Goal: Task Accomplishment & Management: Complete application form

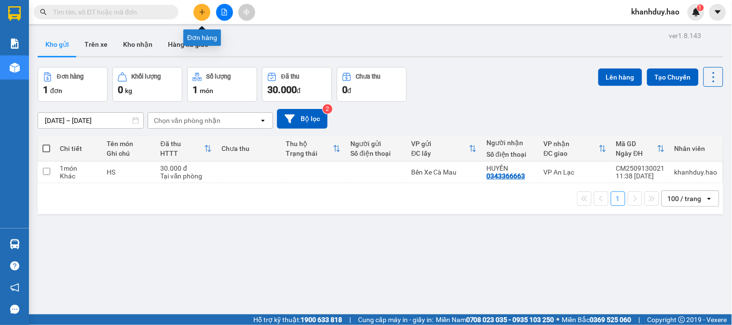
click at [199, 7] on button at bounding box center [202, 12] width 17 height 17
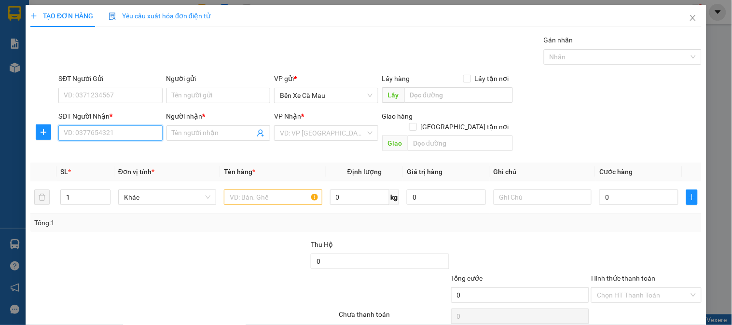
click at [146, 131] on input "SĐT Người Nhận *" at bounding box center [110, 133] width 104 height 15
type input "0943331777"
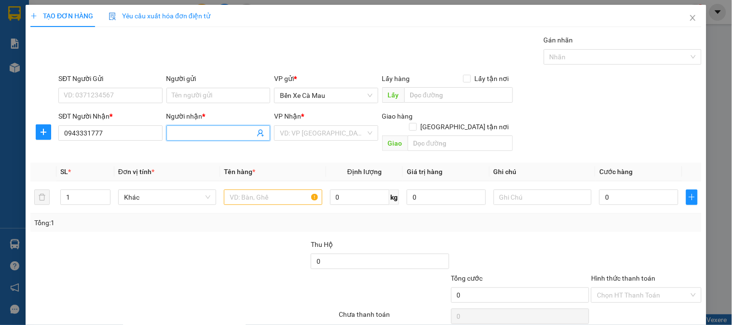
click at [181, 132] on input "Người nhận *" at bounding box center [213, 133] width 83 height 11
type input "VIỆT NGA"
click at [330, 141] on input "search" at bounding box center [322, 133] width 85 height 14
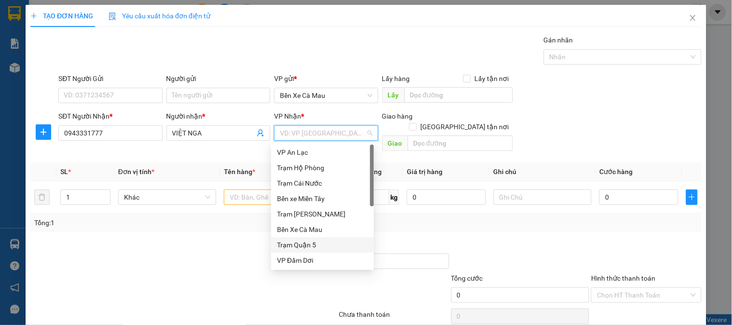
click at [317, 243] on div "Trạm Quận 5" at bounding box center [322, 245] width 91 height 11
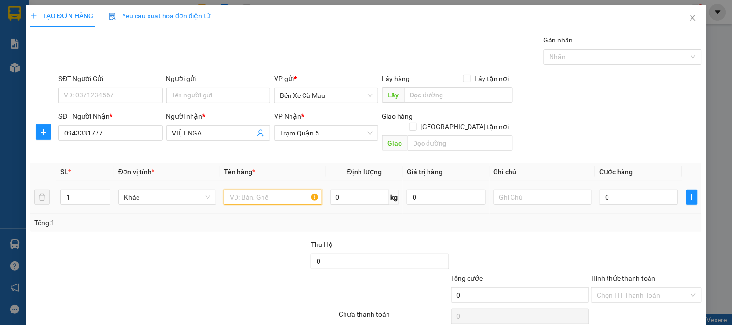
click at [266, 190] on input "text" at bounding box center [273, 197] width 98 height 15
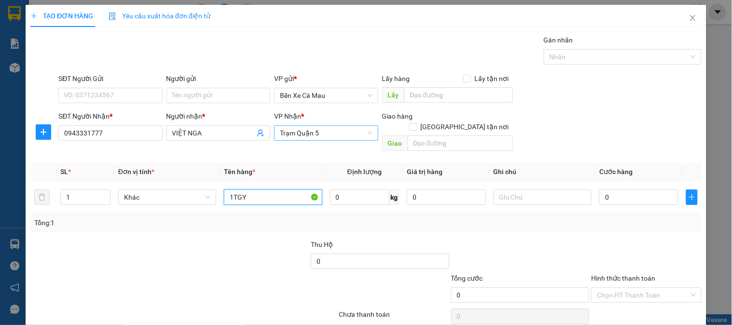
click at [350, 134] on span "Trạm Quận 5" at bounding box center [326, 133] width 92 height 14
type input "1TGY"
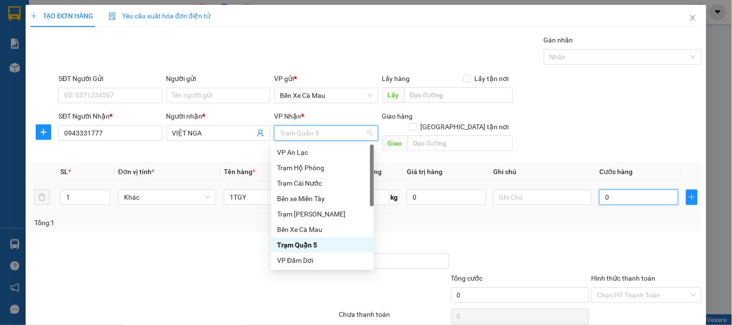
click at [628, 190] on input "0" at bounding box center [639, 197] width 79 height 15
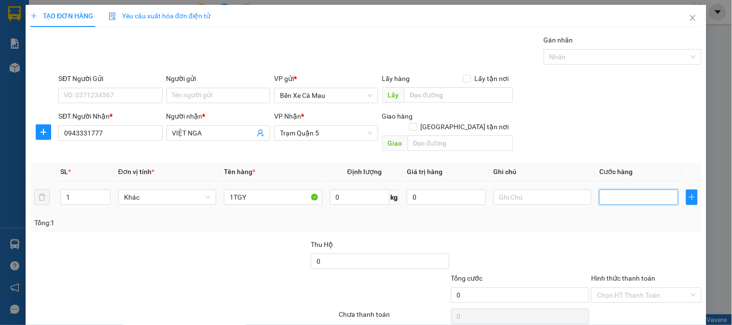
type input "3"
type input "30"
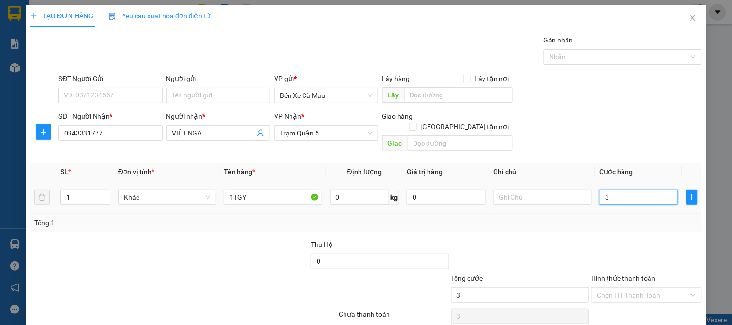
type input "30"
drag, startPoint x: 605, startPoint y: 75, endPoint x: 600, endPoint y: 104, distance: 28.8
click at [600, 79] on div "SĐT Người Gửi VD: 0371234567 Người gửi Tên người gửi VP gửi * Bến Xe Cà Mau Lấy…" at bounding box center [379, 90] width 647 height 34
type input "30.000"
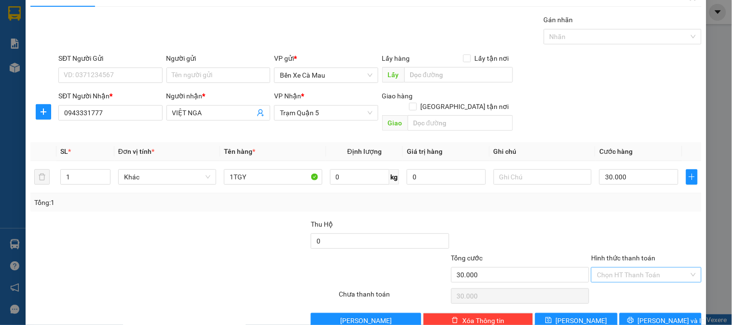
scroll to position [31, 0]
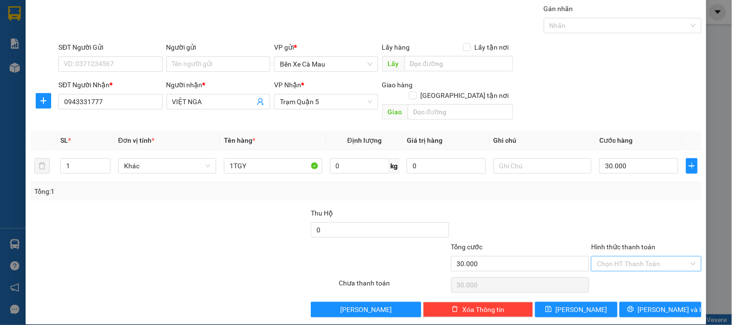
click at [636, 257] on input "Hình thức thanh toán" at bounding box center [643, 264] width 92 height 14
drag, startPoint x: 635, startPoint y: 273, endPoint x: 640, endPoint y: 289, distance: 16.8
click at [635, 274] on div "Tại văn phòng" at bounding box center [641, 273] width 98 height 11
type input "0"
click at [643, 302] on button "[PERSON_NAME] và In" at bounding box center [661, 309] width 82 height 15
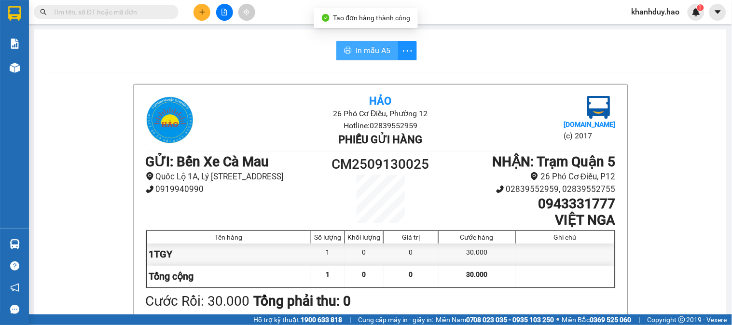
click at [386, 59] on button "In mẫu A5" at bounding box center [368, 50] width 62 height 19
click at [388, 57] on button "In mẫu A5" at bounding box center [368, 50] width 62 height 19
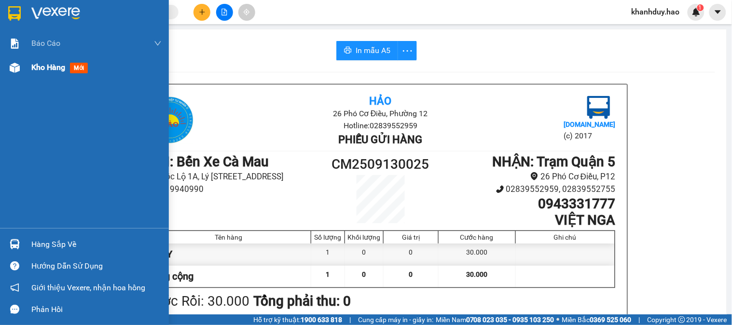
click at [40, 70] on span "Kho hàng" at bounding box center [48, 67] width 34 height 9
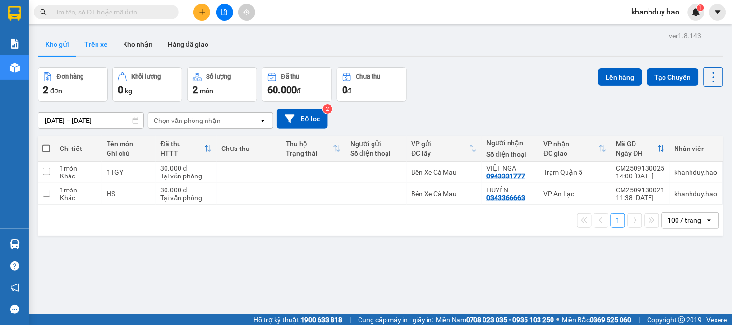
click at [97, 48] on button "Trên xe" at bounding box center [96, 44] width 39 height 23
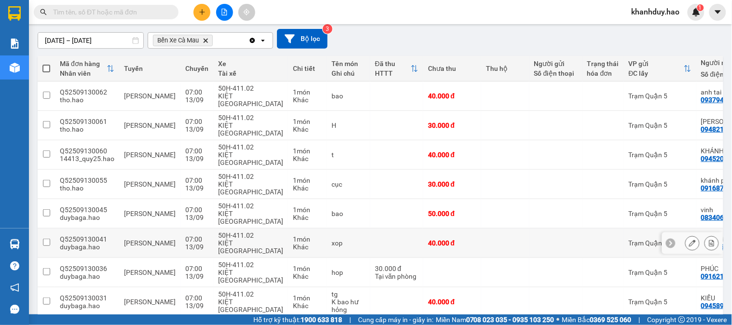
scroll to position [116, 0]
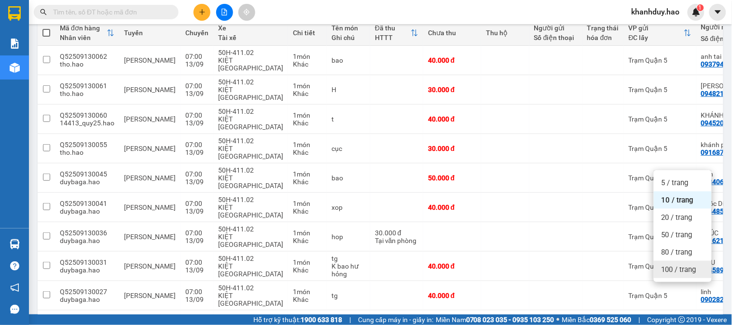
click at [677, 261] on div "100 / trang" at bounding box center [683, 269] width 58 height 17
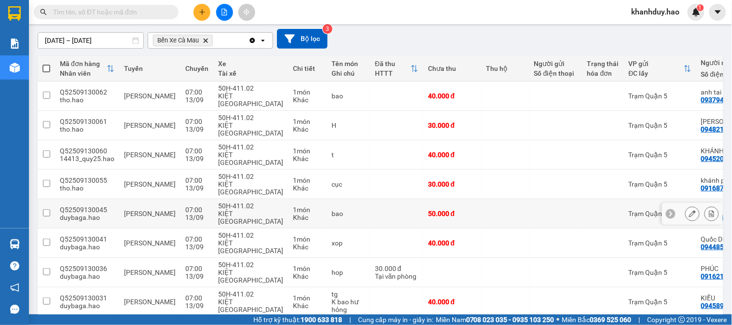
scroll to position [0, 0]
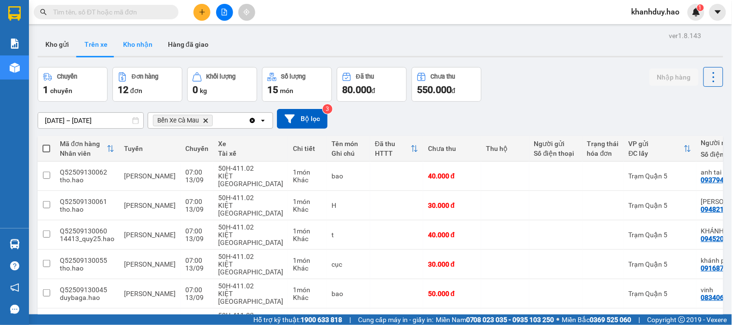
click at [143, 51] on button "Kho nhận" at bounding box center [137, 44] width 45 height 23
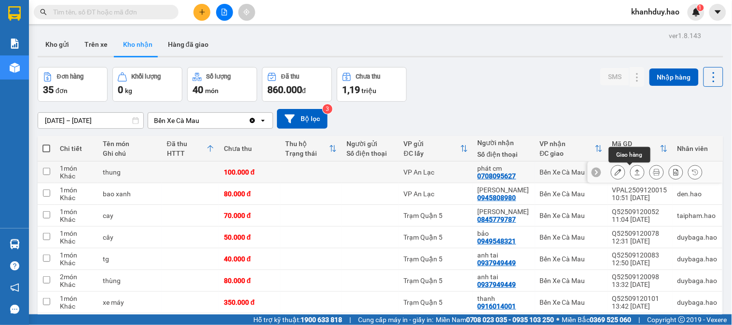
click at [631, 168] on button at bounding box center [638, 172] width 14 height 17
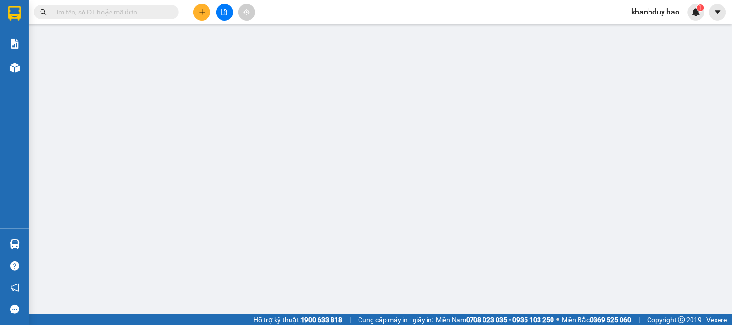
type input "0708095627"
type input "phát cm"
type input "100.000"
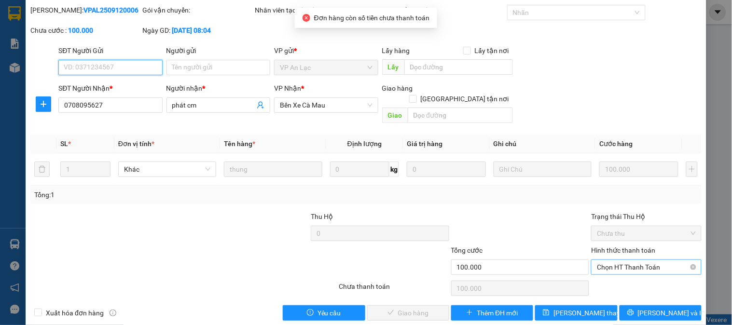
scroll to position [34, 0]
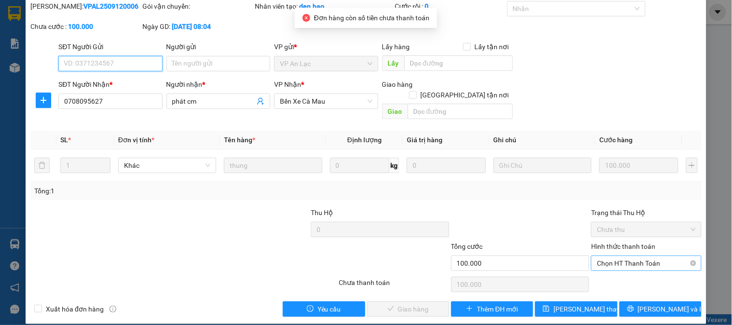
click at [638, 256] on span "Chọn HT Thanh Toán" at bounding box center [646, 263] width 98 height 14
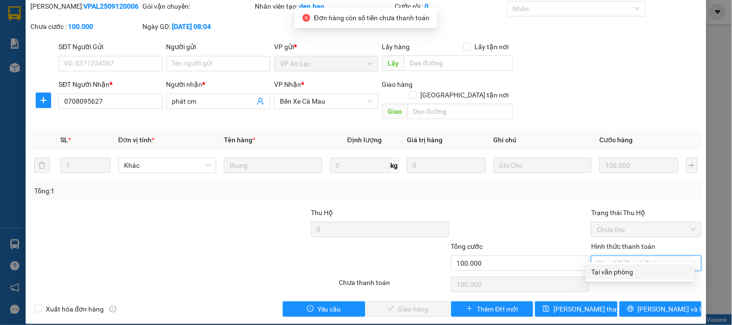
click at [633, 277] on div "Tại văn phòng" at bounding box center [641, 272] width 98 height 11
type input "0"
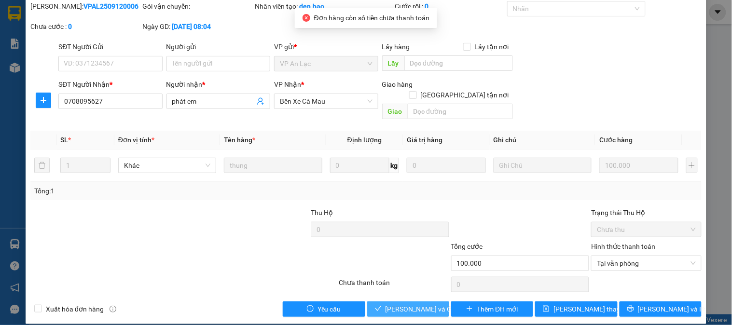
click at [404, 304] on span "[PERSON_NAME] và Giao hàng" at bounding box center [432, 309] width 93 height 11
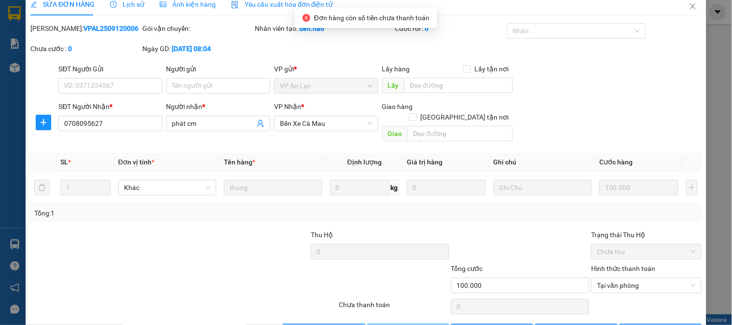
scroll to position [0, 0]
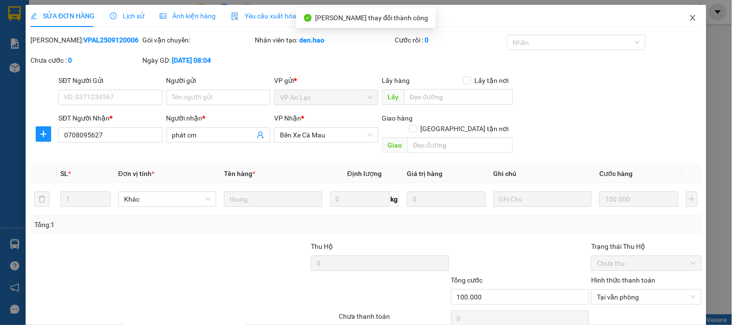
click at [691, 13] on span "Close" at bounding box center [693, 18] width 27 height 27
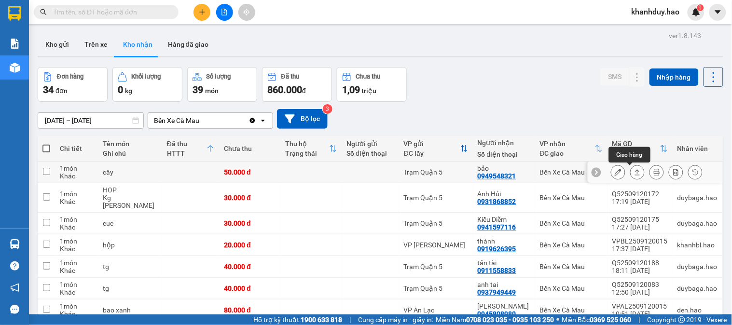
click at [634, 172] on icon at bounding box center [637, 172] width 7 height 7
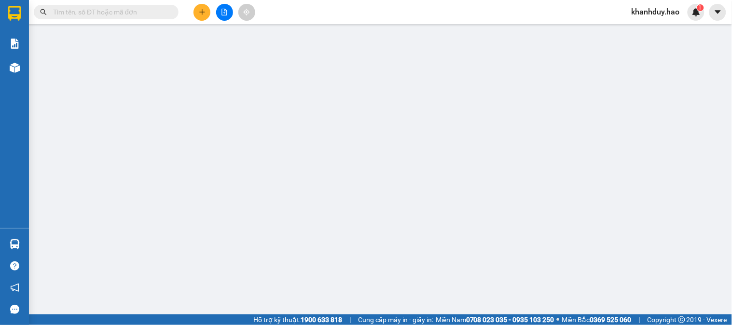
type input "0949548321"
type input "bảo"
type input "50.000"
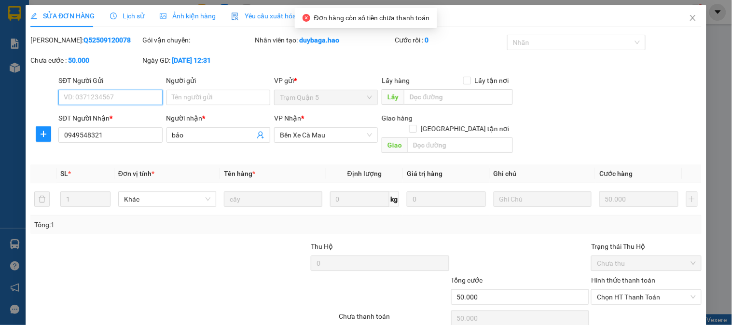
click at [190, 8] on div "Ảnh kiện hàng" at bounding box center [188, 16] width 56 height 22
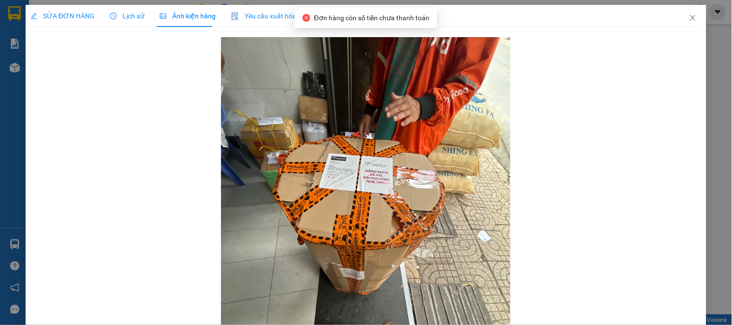
drag, startPoint x: 73, startPoint y: 13, endPoint x: 473, endPoint y: 87, distance: 406.6
click at [74, 13] on span "SỬA ĐƠN HÀNG" at bounding box center [62, 16] width 64 height 8
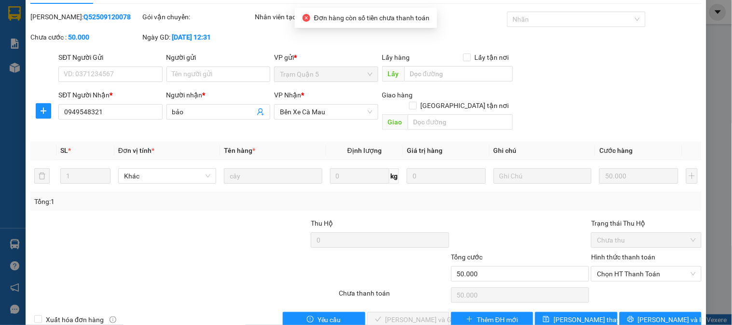
scroll to position [34, 0]
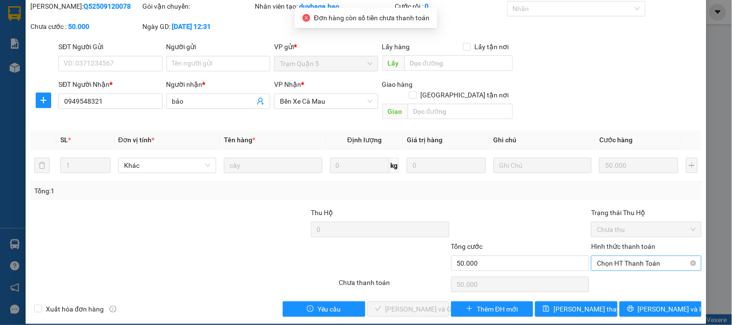
click at [654, 256] on span "Chọn HT Thanh Toán" at bounding box center [646, 263] width 98 height 14
click at [613, 261] on div "Hình thức thanh toán Chọn HT Thanh Toán" at bounding box center [646, 258] width 110 height 34
click at [621, 256] on span "Chọn HT Thanh Toán" at bounding box center [646, 263] width 98 height 14
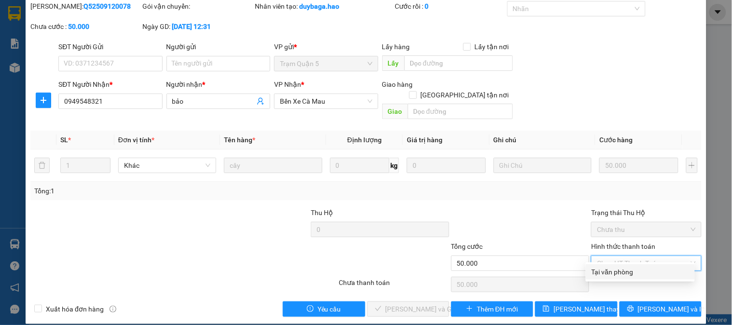
drag, startPoint x: 618, startPoint y: 272, endPoint x: 445, endPoint y: 277, distance: 173.4
click at [617, 272] on div "Tại văn phòng" at bounding box center [641, 272] width 98 height 11
type input "0"
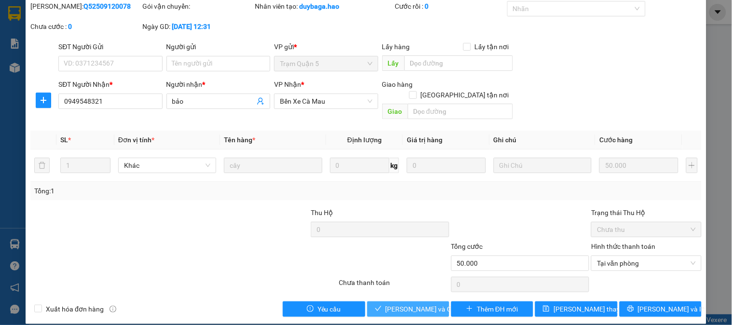
click at [394, 304] on span "[PERSON_NAME] và Giao hàng" at bounding box center [432, 309] width 93 height 11
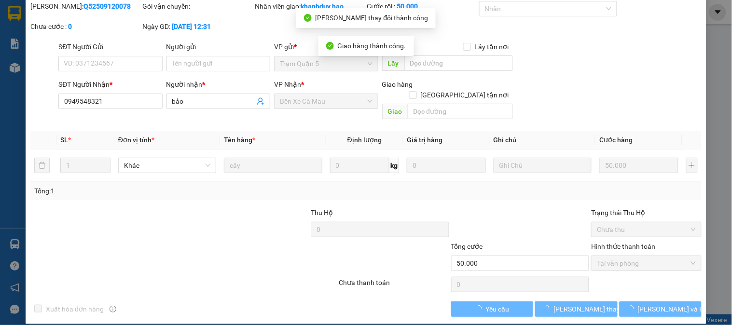
scroll to position [0, 0]
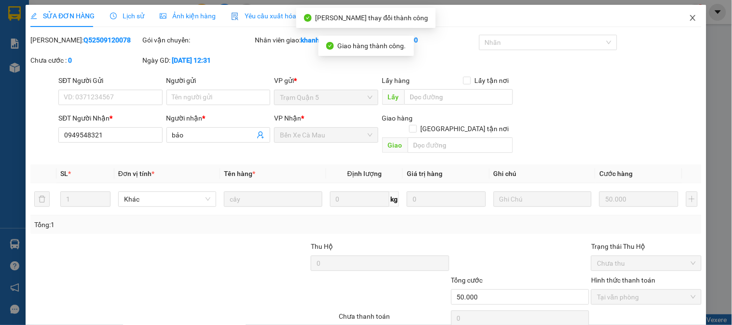
click at [689, 19] on icon "close" at bounding box center [693, 18] width 8 height 8
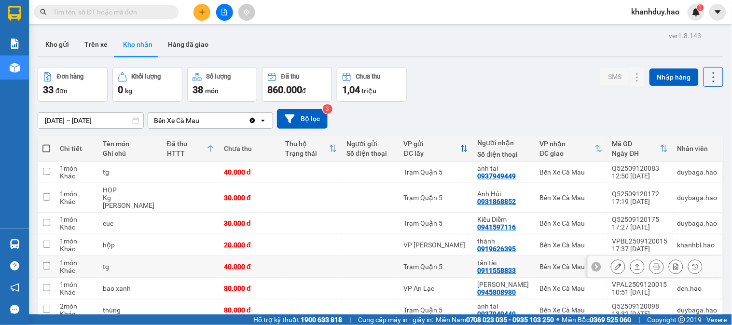
scroll to position [54, 0]
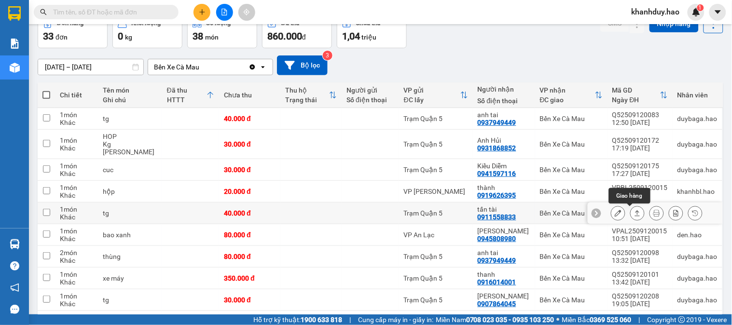
click at [631, 216] on div at bounding box center [638, 213] width 14 height 14
click at [634, 209] on button at bounding box center [638, 213] width 14 height 17
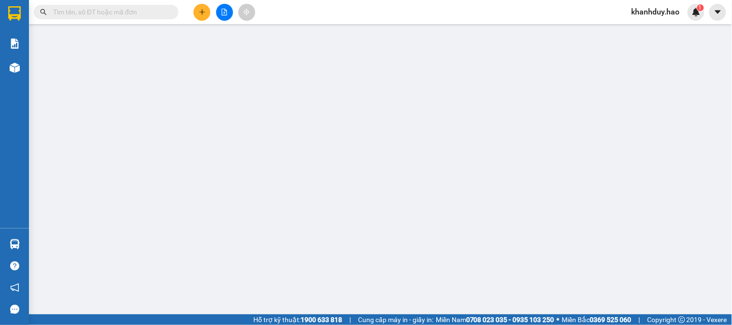
type input "0911558833"
type input "tấn tài"
type input "40.000"
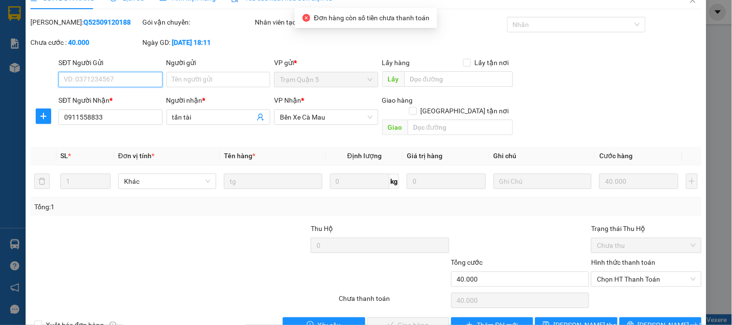
scroll to position [29, 0]
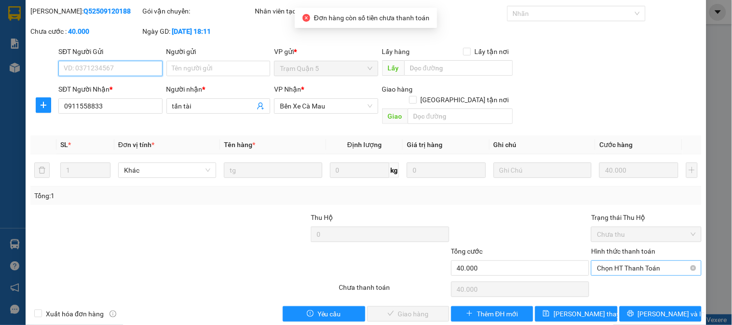
click at [628, 261] on span "Chọn HT Thanh Toán" at bounding box center [646, 268] width 98 height 14
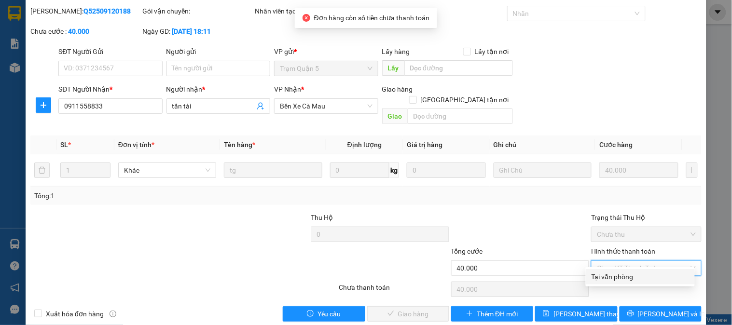
drag, startPoint x: 614, startPoint y: 281, endPoint x: 512, endPoint y: 288, distance: 101.6
click at [612, 282] on div "Tại văn phòng" at bounding box center [641, 277] width 98 height 11
type input "0"
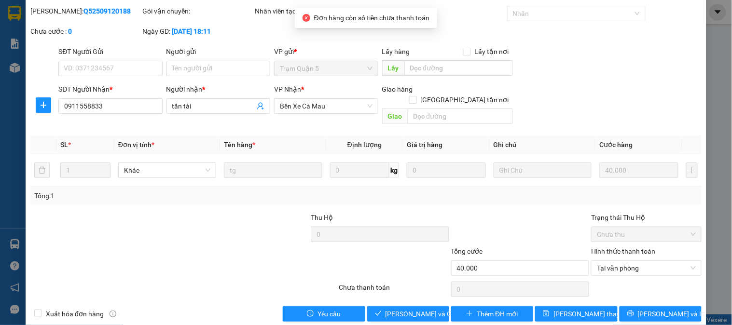
click at [425, 292] on div "Total Paid Fee 0 Total UnPaid Fee 40.000 Cash Collection Total Fee Mã ĐH: Q5250…" at bounding box center [366, 164] width 672 height 316
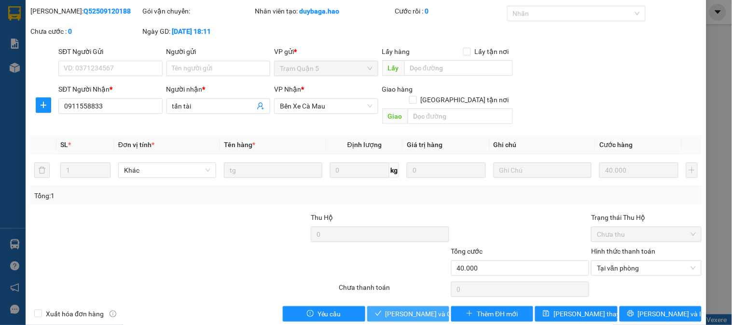
click at [425, 309] on span "[PERSON_NAME] và Giao hàng" at bounding box center [432, 314] width 93 height 11
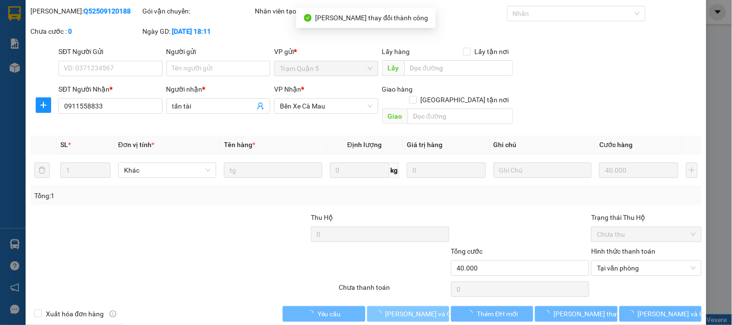
scroll to position [0, 0]
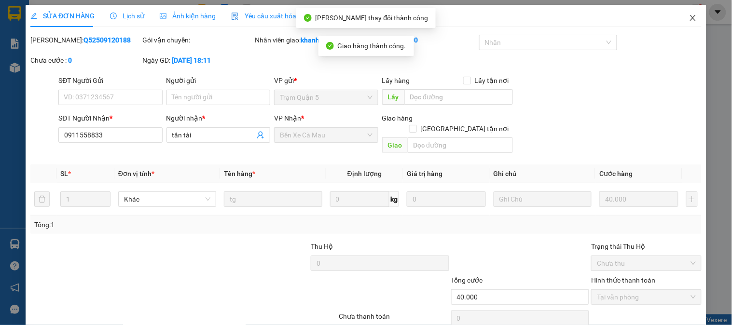
click at [684, 25] on span "Close" at bounding box center [693, 18] width 27 height 27
click at [686, 20] on div "Kết quả tìm kiếm ( 0 ) Bộ lọc No Data khanhduy.hao 1" at bounding box center [366, 12] width 732 height 24
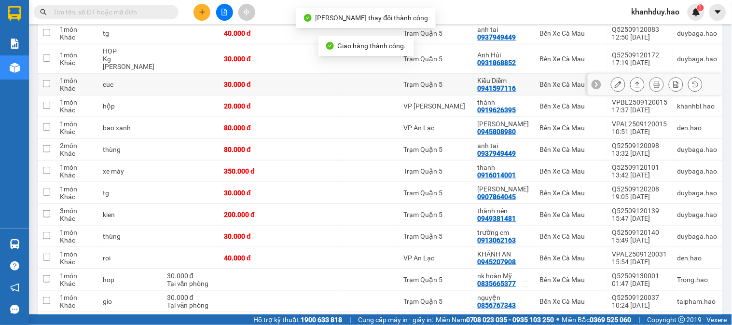
scroll to position [162, 0]
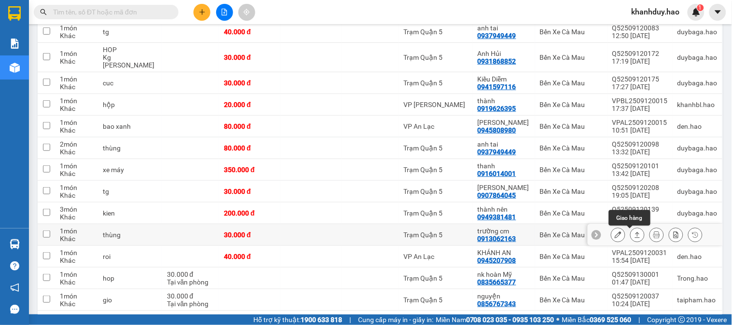
click at [634, 234] on icon at bounding box center [637, 235] width 7 height 7
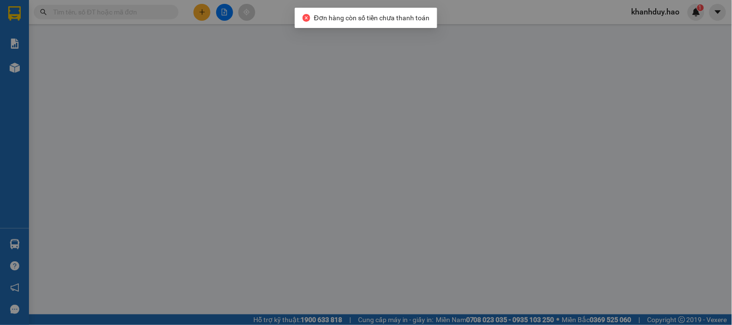
type input "0913062163"
type input "trường cm"
type input "30.000"
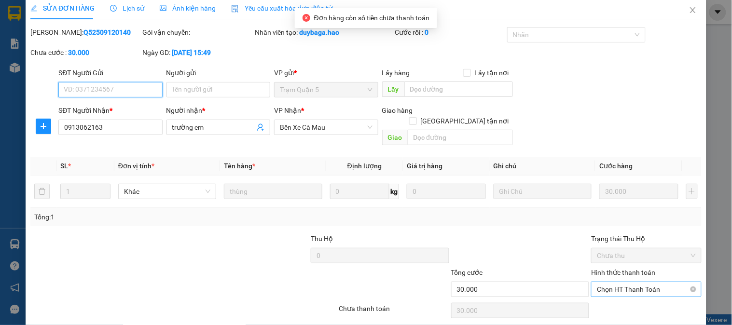
scroll to position [34, 0]
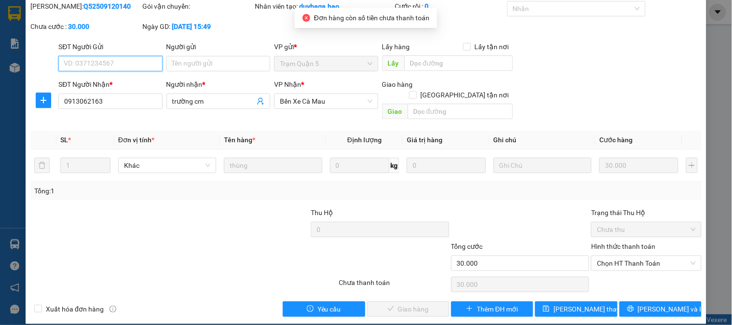
drag, startPoint x: 608, startPoint y: 252, endPoint x: 610, endPoint y: 264, distance: 11.7
click at [609, 256] on span "Chọn HT Thanh Toán" at bounding box center [646, 263] width 98 height 14
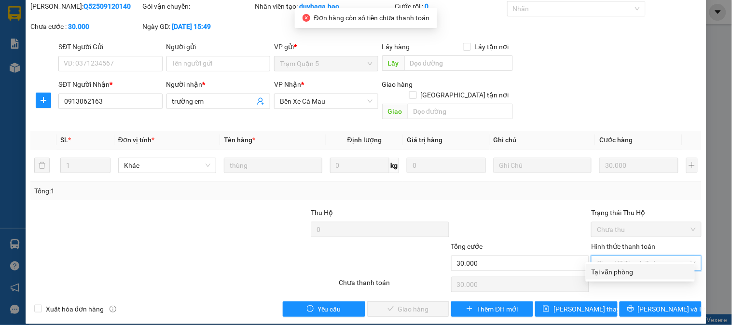
click at [610, 274] on div "Tại văn phòng" at bounding box center [641, 272] width 98 height 11
type input "0"
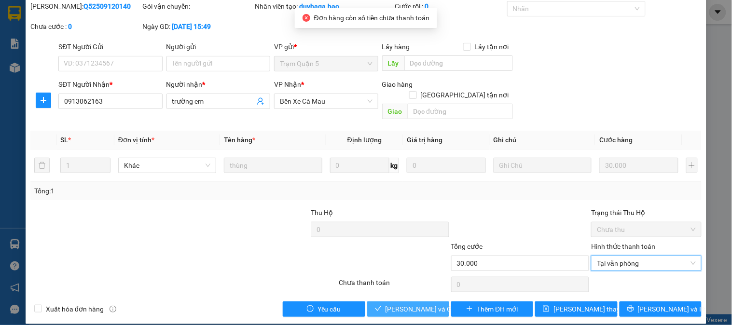
click at [408, 304] on span "[PERSON_NAME] và Giao hàng" at bounding box center [432, 309] width 93 height 11
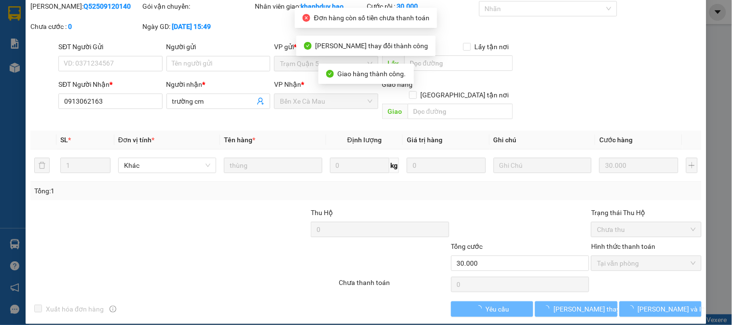
scroll to position [0, 0]
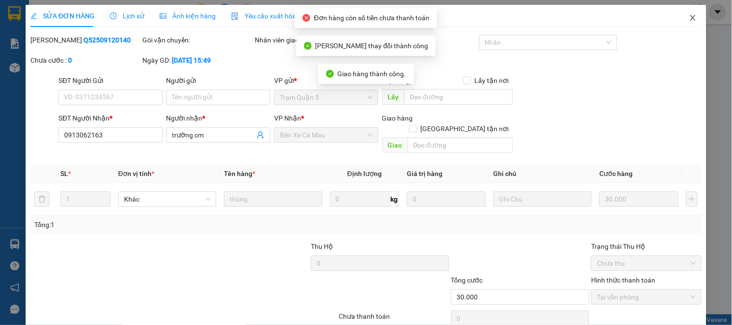
click at [689, 21] on icon "close" at bounding box center [693, 18] width 8 height 8
click at [685, 23] on div "Kết quả tìm kiếm ( 0 ) Bộ lọc No Data khanhduy.hao 1" at bounding box center [366, 12] width 732 height 24
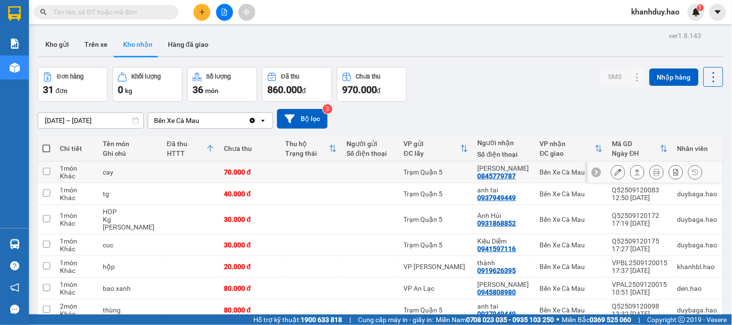
click at [631, 176] on button at bounding box center [638, 172] width 14 height 17
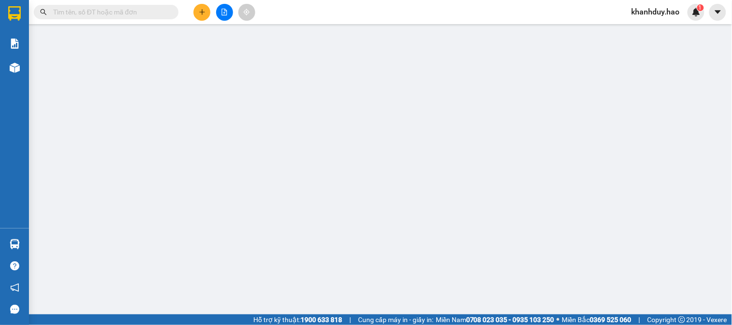
type input "0845779787"
type input "[PERSON_NAME]"
type input "70.000"
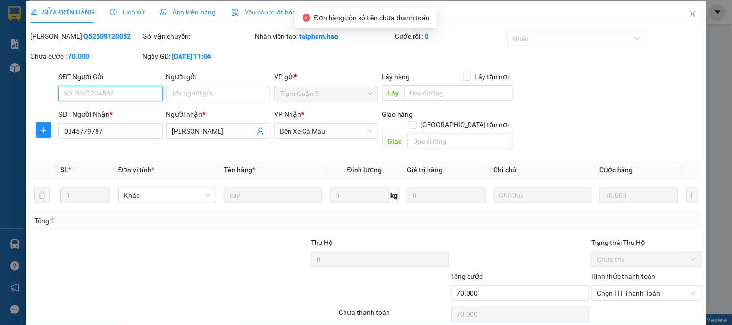
scroll to position [34, 0]
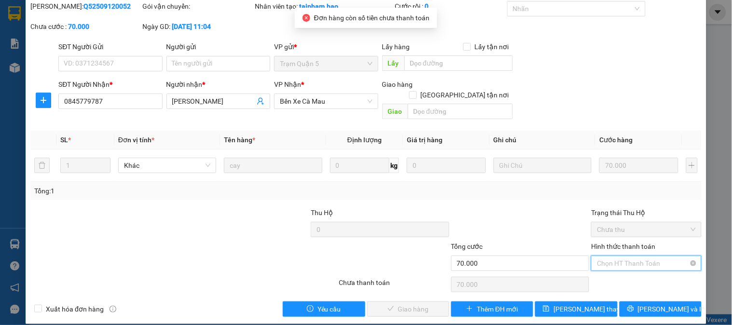
click at [630, 260] on input "Hình thức thanh toán" at bounding box center [643, 263] width 92 height 14
click at [629, 256] on span "Chọn HT Thanh Toán" at bounding box center [646, 263] width 98 height 14
click at [610, 276] on div "Tại văn phòng" at bounding box center [641, 272] width 98 height 11
type input "0"
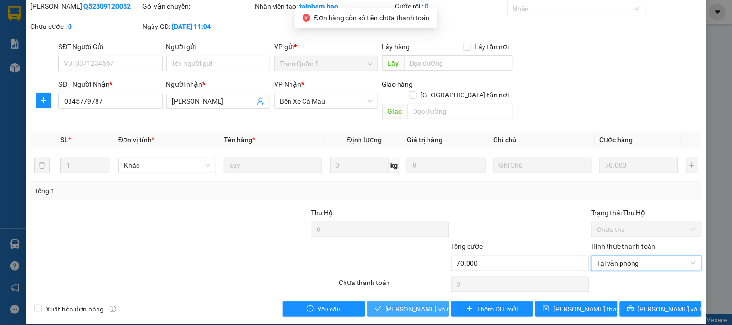
click at [407, 304] on span "[PERSON_NAME] và Giao hàng" at bounding box center [432, 309] width 93 height 11
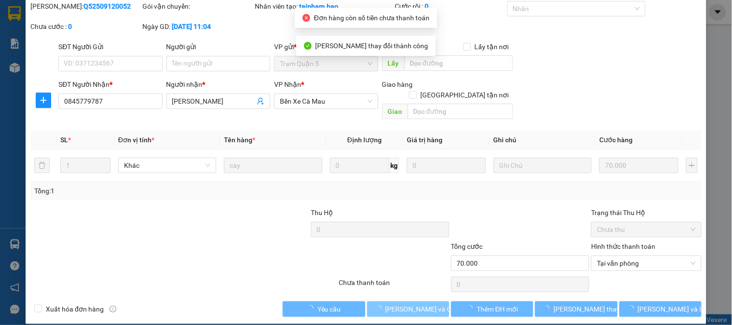
scroll to position [0, 0]
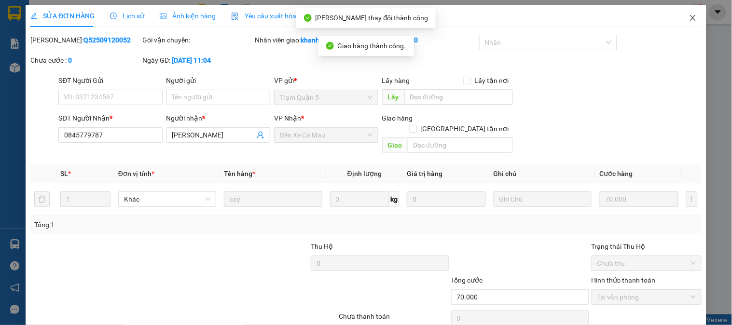
click at [689, 17] on icon "close" at bounding box center [693, 18] width 8 height 8
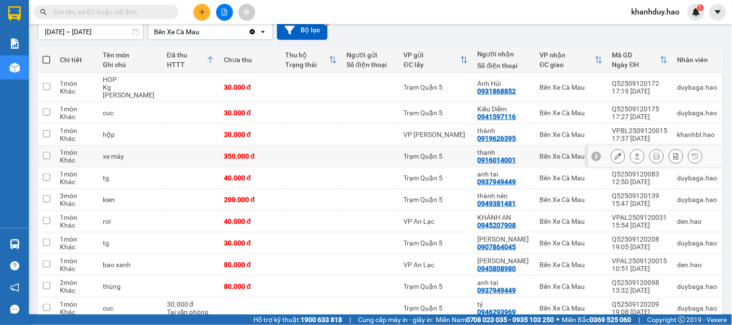
scroll to position [107, 0]
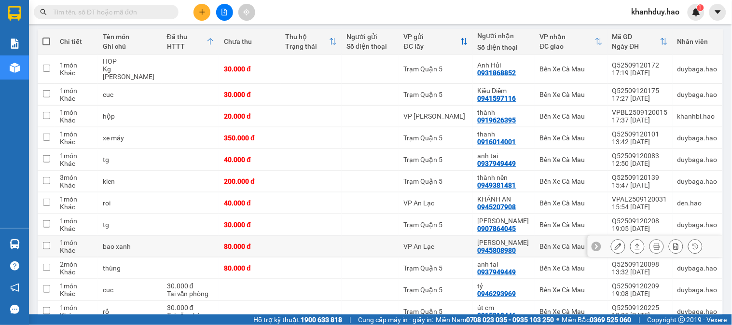
click at [631, 248] on button at bounding box center [638, 247] width 14 height 17
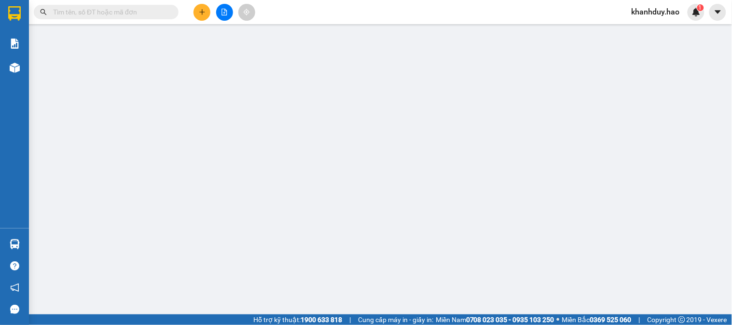
type input "0945808980"
type input "[PERSON_NAME]"
type input "80.000"
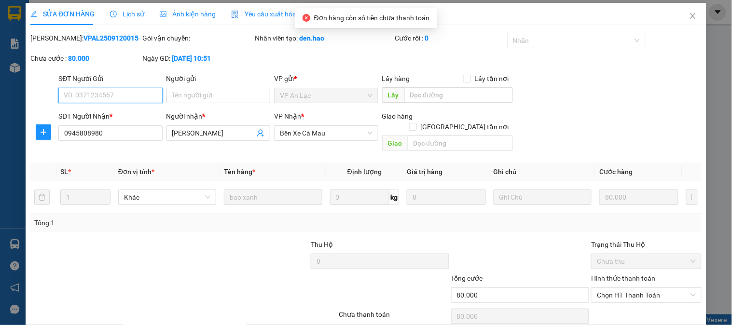
scroll to position [34, 0]
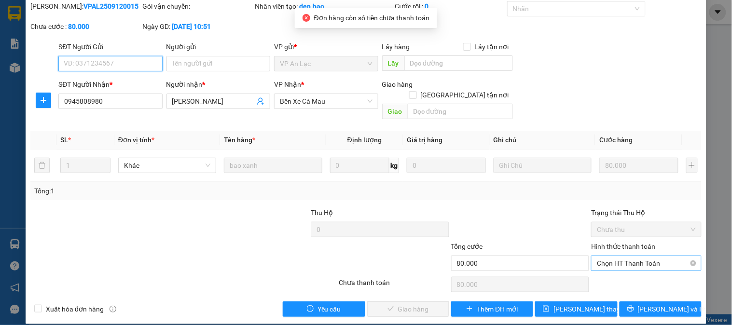
click at [622, 256] on span "Chọn HT Thanh Toán" at bounding box center [646, 263] width 98 height 14
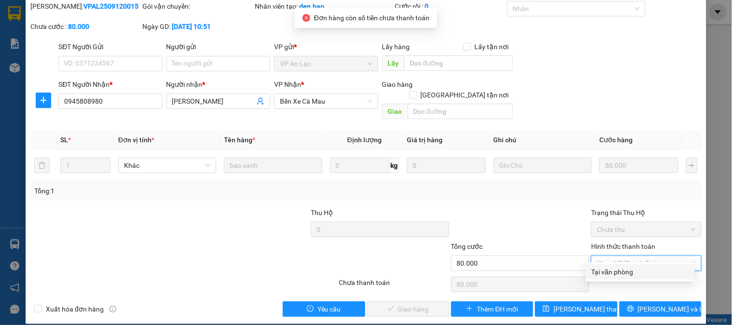
click at [610, 270] on div "Tại văn phòng" at bounding box center [641, 272] width 98 height 11
type input "0"
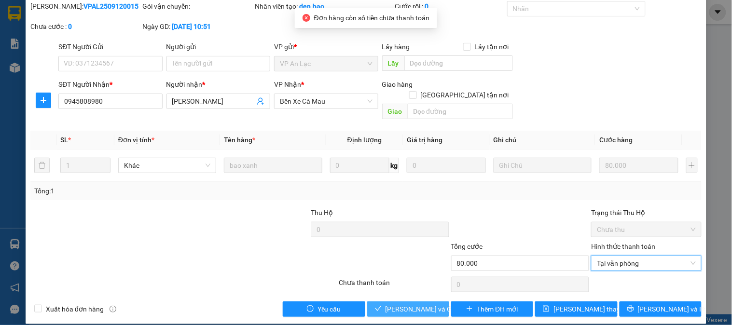
click at [417, 302] on button "[PERSON_NAME] và Giao hàng" at bounding box center [408, 309] width 82 height 15
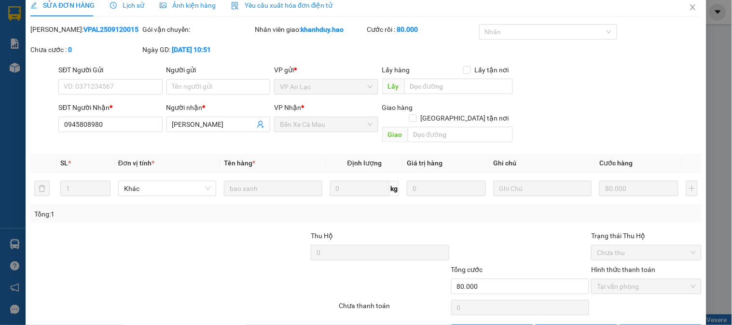
scroll to position [0, 0]
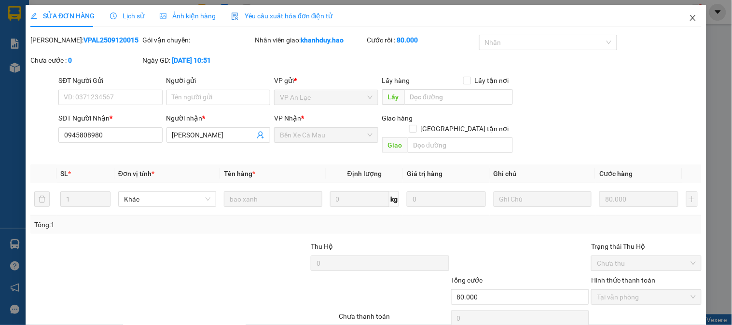
click at [689, 16] on icon "close" at bounding box center [693, 18] width 8 height 8
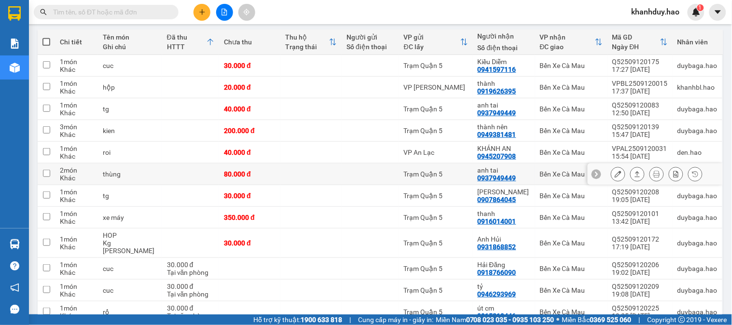
scroll to position [107, 0]
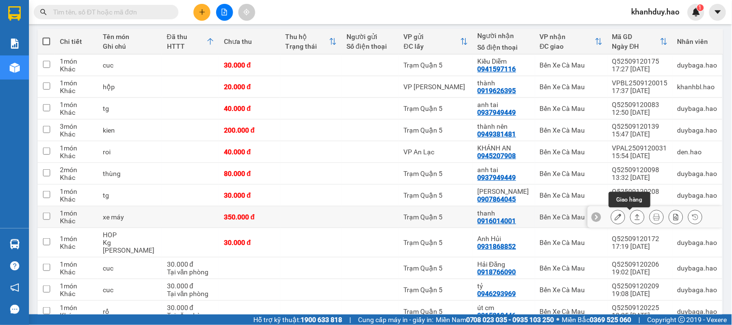
click at [634, 215] on icon at bounding box center [637, 217] width 7 height 7
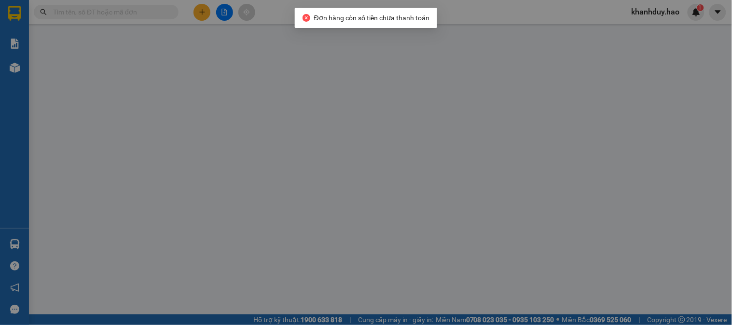
type input "0916014001"
type input "thanh"
type input "350.000"
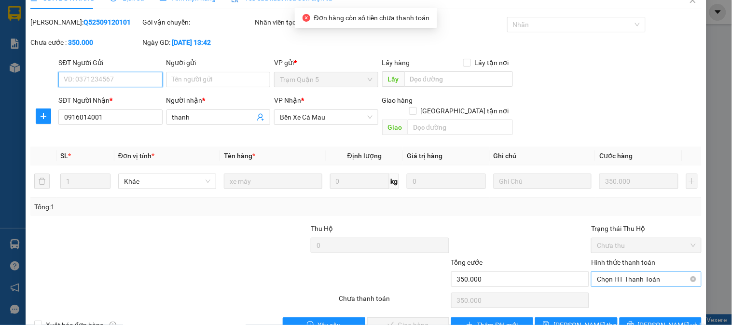
scroll to position [34, 0]
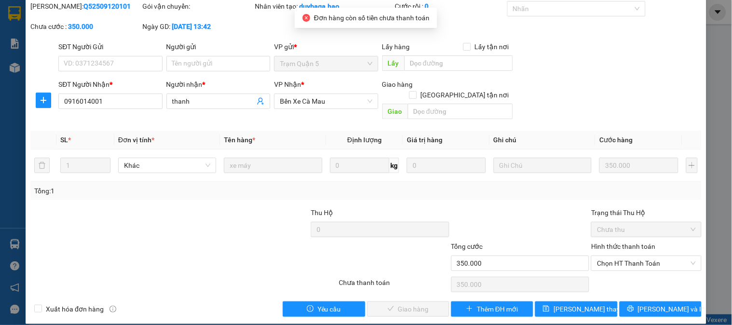
click at [621, 243] on div "Hình thức thanh toán" at bounding box center [646, 248] width 110 height 14
click at [624, 275] on div "Chọn HT Thanh Toán" at bounding box center [647, 284] width 112 height 19
click at [623, 257] on span "Chọn HT Thanh Toán" at bounding box center [646, 263] width 98 height 14
click at [615, 275] on div "Tại văn phòng" at bounding box center [641, 272] width 98 height 11
type input "0"
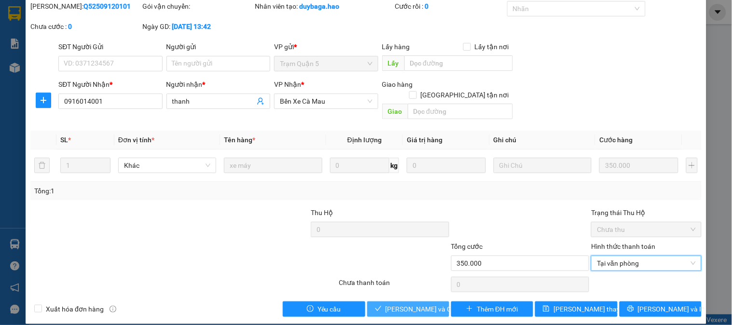
click at [379, 306] on icon "check" at bounding box center [378, 309] width 7 height 7
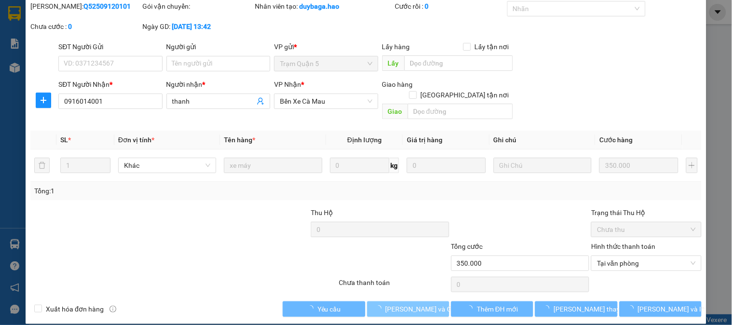
scroll to position [0, 0]
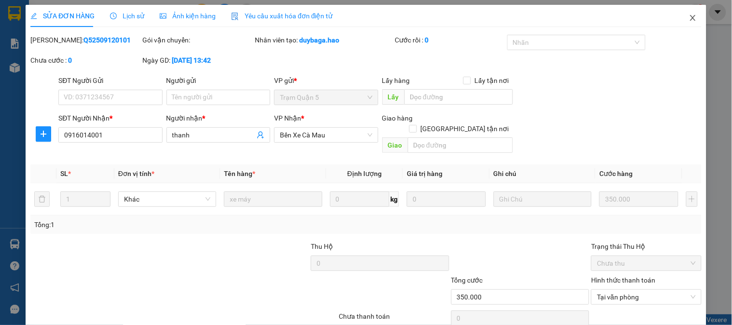
click at [689, 19] on icon "close" at bounding box center [693, 18] width 8 height 8
click at [688, 19] on div "khanhduy.hao 1" at bounding box center [664, 12] width 81 height 17
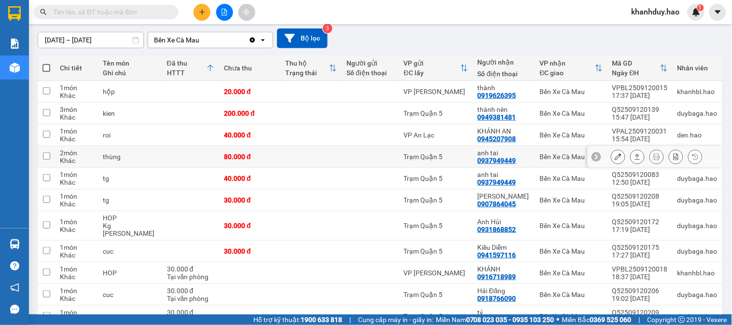
scroll to position [55, 0]
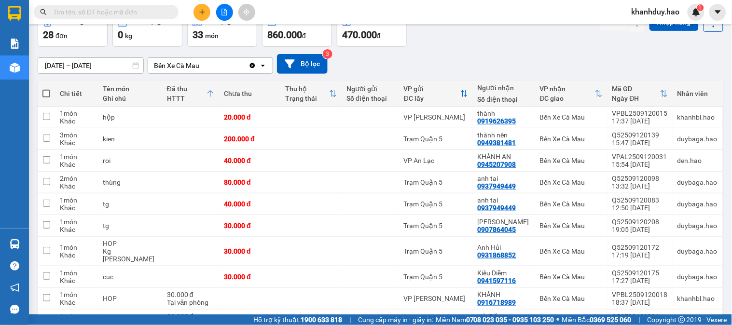
click at [100, 64] on input "[DATE] – [DATE]" at bounding box center [90, 65] width 105 height 15
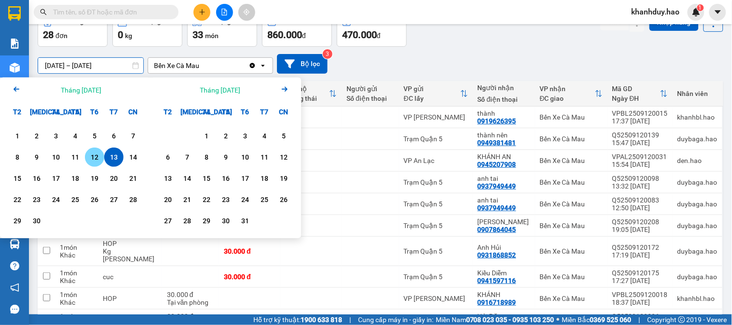
click at [92, 157] on div "12" at bounding box center [95, 158] width 14 height 12
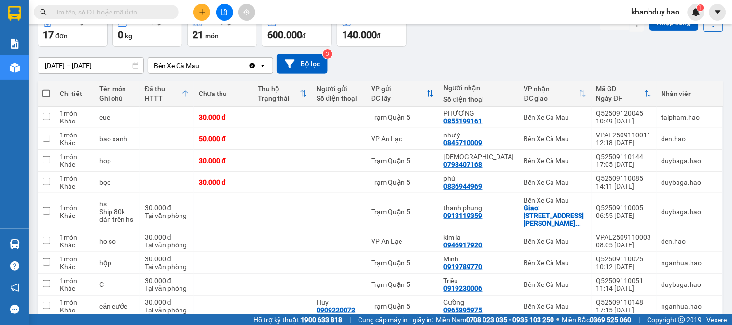
click at [119, 70] on div "ver 1.8.143 Kho gửi Trên xe Kho nhận Hàng đã giao Đơn hàng 17 đơn Khối lượng 0 …" at bounding box center [381, 250] width 694 height 552
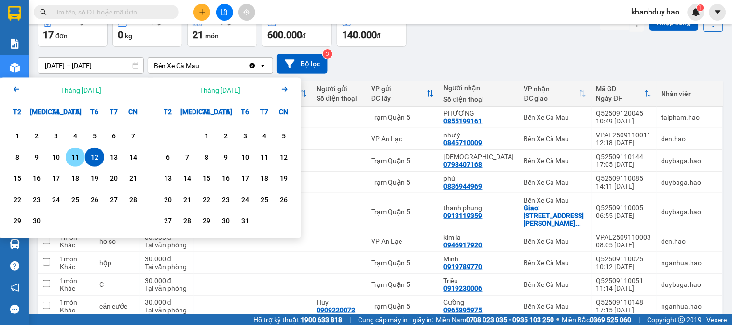
click at [76, 161] on div "11" at bounding box center [76, 158] width 14 height 12
type input "[DATE] – [DATE]"
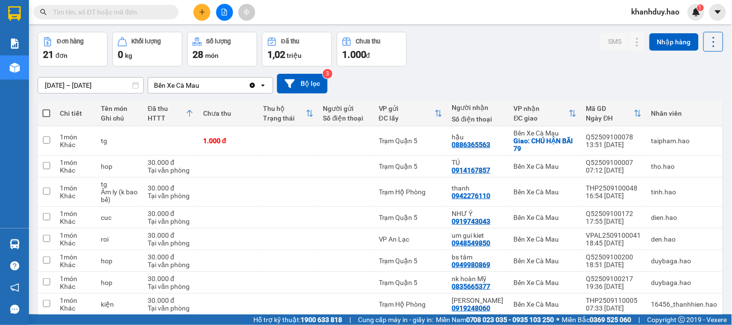
scroll to position [0, 0]
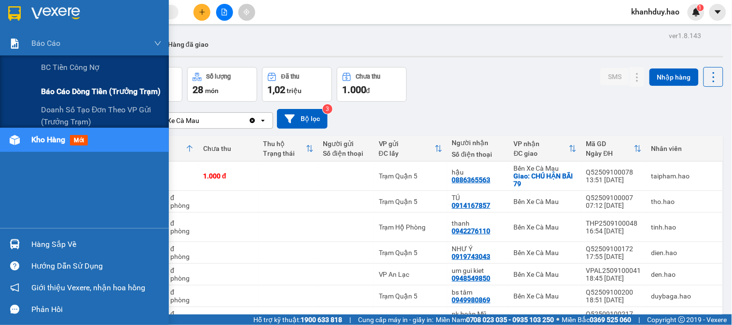
click at [72, 93] on span "Báo cáo dòng tiền (trưởng trạm)" at bounding box center [101, 91] width 120 height 12
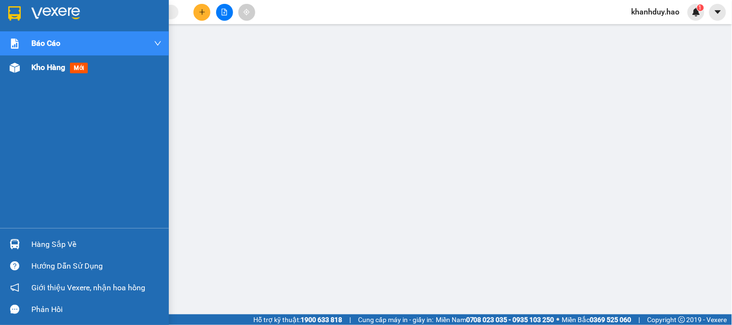
click at [22, 74] on div at bounding box center [14, 67] width 17 height 17
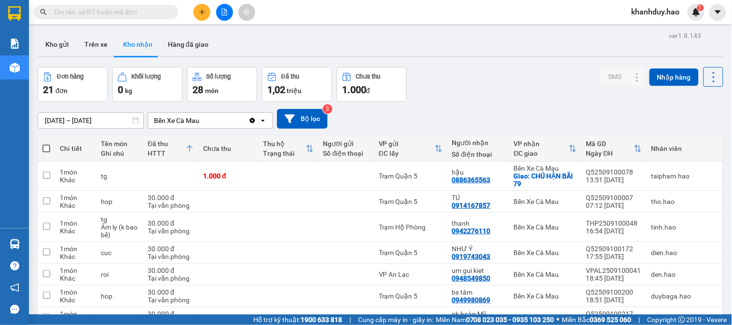
click at [82, 118] on input "[DATE] – [DATE]" at bounding box center [90, 120] width 105 height 15
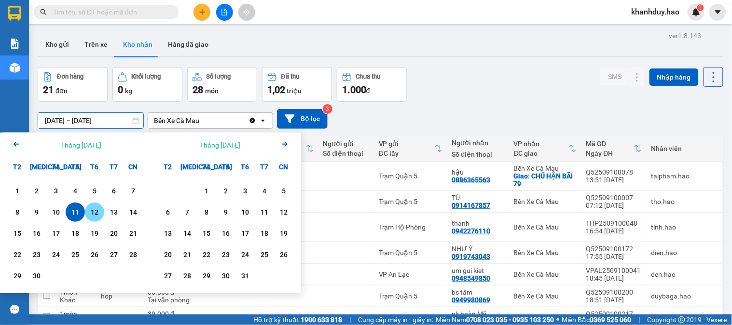
click at [90, 221] on div "12" at bounding box center [94, 212] width 19 height 19
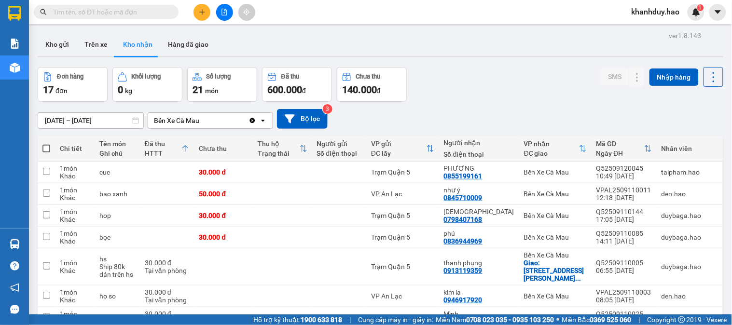
click at [95, 126] on div "ver 1.8.143 Kho gửi Trên xe Kho nhận Hàng đã giao Đơn hàng 17 đơn Khối lượng 0 …" at bounding box center [381, 305] width 694 height 552
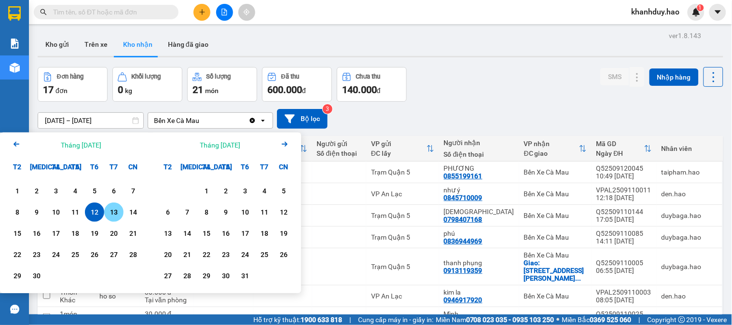
click at [112, 212] on div "13" at bounding box center [114, 213] width 14 height 12
type input "[DATE] – [DATE]"
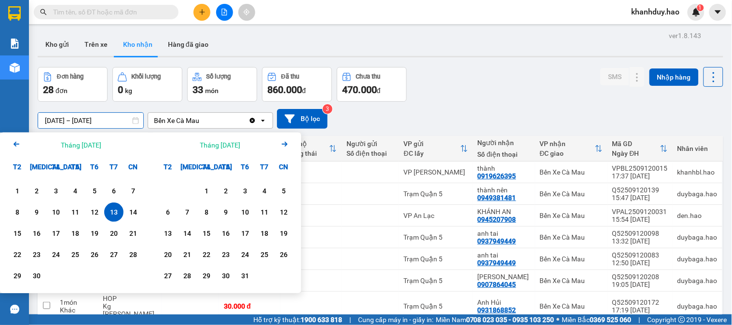
drag, startPoint x: 100, startPoint y: 125, endPoint x: 425, endPoint y: 125, distance: 324.5
click at [418, 125] on div "[DATE] – [DATE] Press the down arrow key to interact with the calendar and sele…" at bounding box center [381, 119] width 686 height 20
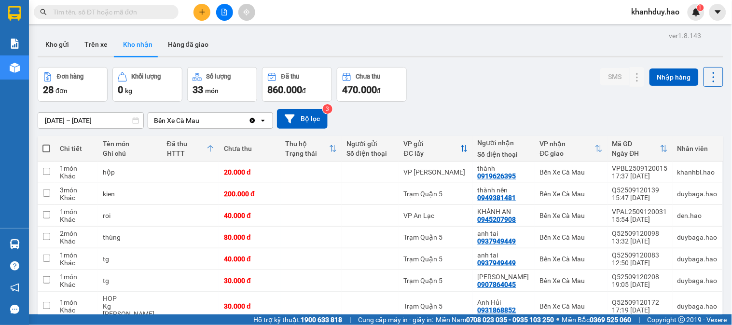
click at [474, 115] on div "[DATE] – [DATE] Press the down arrow key to interact with the calendar and sele…" at bounding box center [381, 119] width 686 height 20
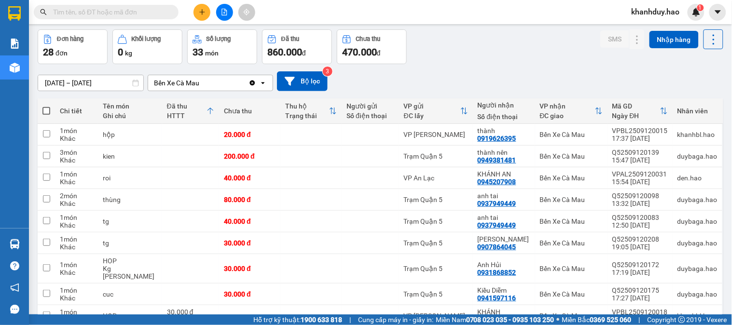
scroll to position [54, 0]
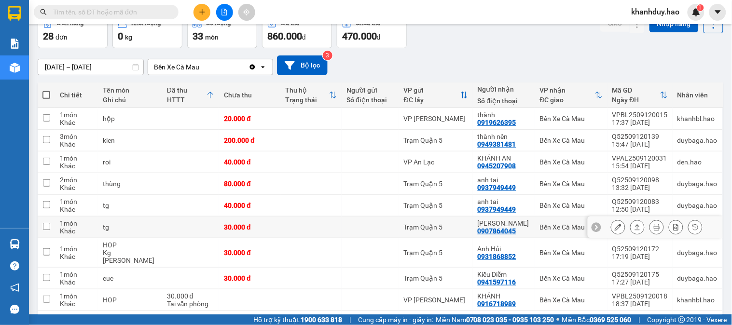
click at [635, 227] on button at bounding box center [638, 227] width 14 height 17
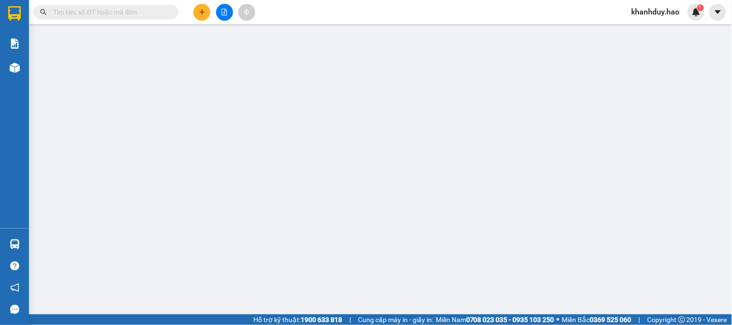
type input "0907864045"
type input "[PERSON_NAME]"
type input "30.000"
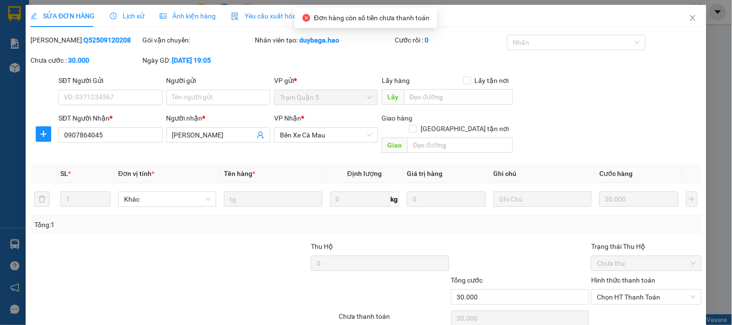
click at [183, 11] on div "Ảnh kiện hàng" at bounding box center [188, 16] width 56 height 11
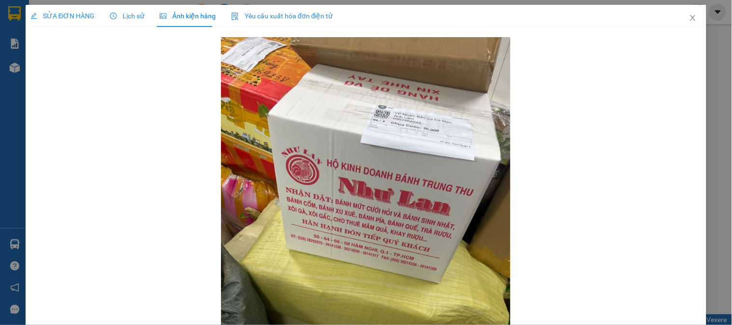
click at [85, 23] on div "SỬA ĐƠN HÀNG" at bounding box center [62, 16] width 64 height 22
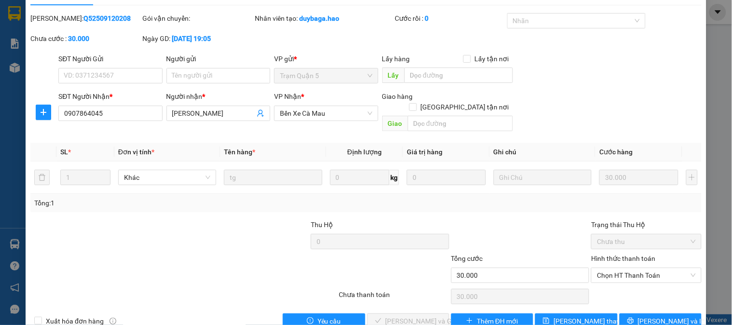
scroll to position [34, 0]
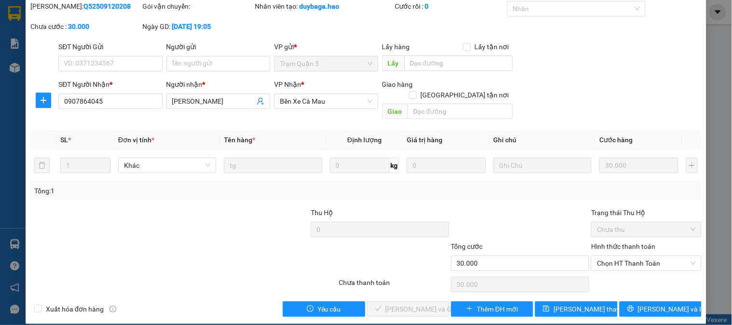
click at [628, 242] on div "Hình thức thanh toán" at bounding box center [646, 248] width 110 height 14
click at [625, 256] on span "Chọn HT Thanh Toán" at bounding box center [646, 263] width 98 height 14
click at [620, 273] on div "Tại văn phòng" at bounding box center [641, 272] width 98 height 11
type input "0"
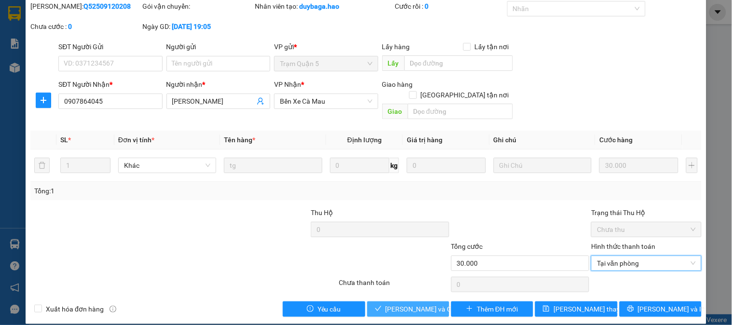
click at [402, 304] on span "[PERSON_NAME] và Giao hàng" at bounding box center [432, 309] width 93 height 11
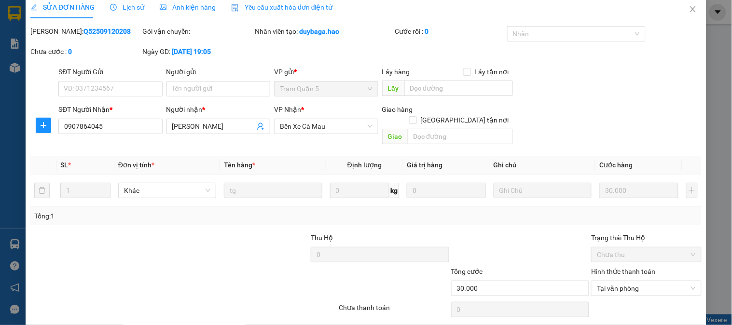
scroll to position [0, 0]
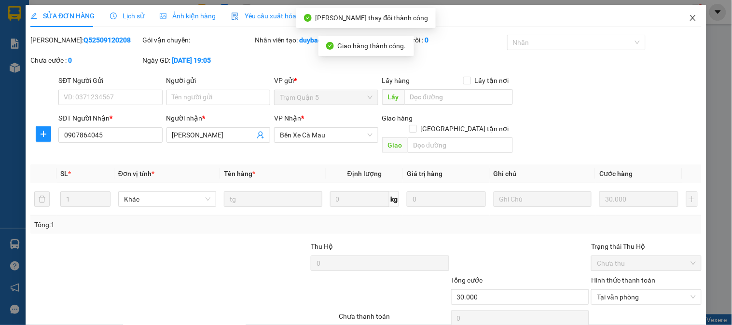
click at [680, 20] on span "Close" at bounding box center [693, 18] width 27 height 27
click at [676, 20] on div "khanhduy.hao 1" at bounding box center [664, 12] width 81 height 17
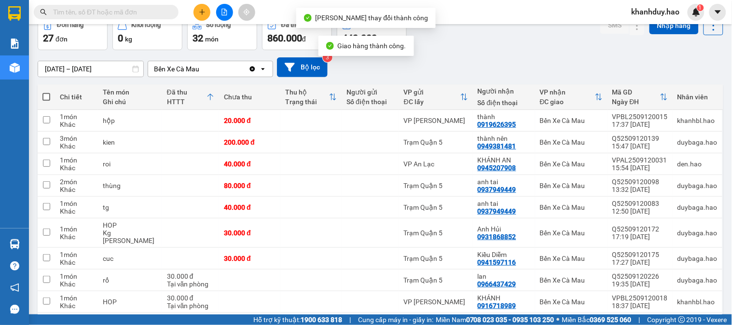
scroll to position [54, 0]
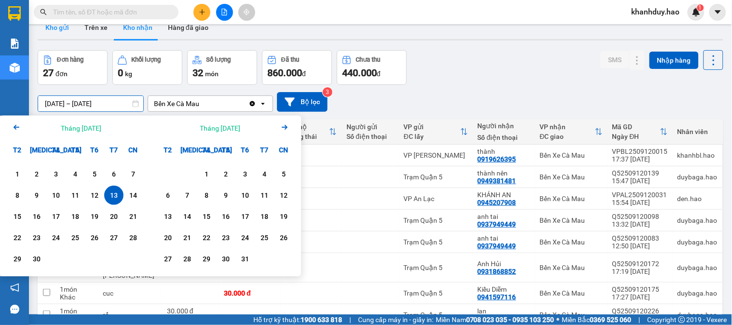
scroll to position [0, 0]
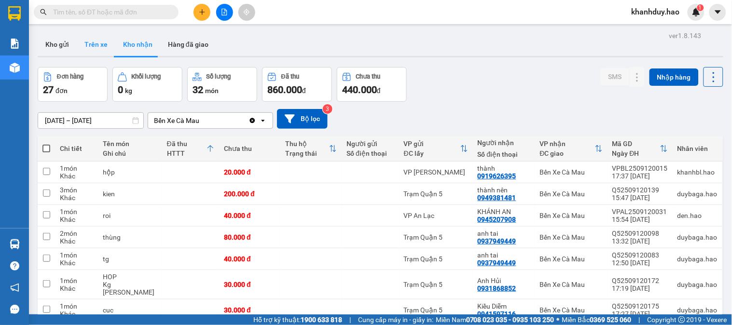
click at [99, 38] on button "Trên xe" at bounding box center [96, 44] width 39 height 23
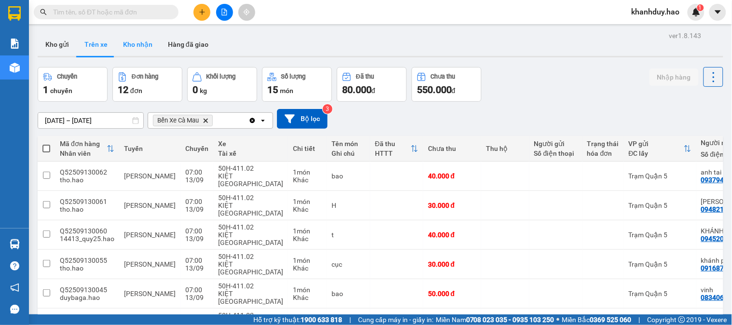
click at [135, 43] on button "Kho nhận" at bounding box center [137, 44] width 45 height 23
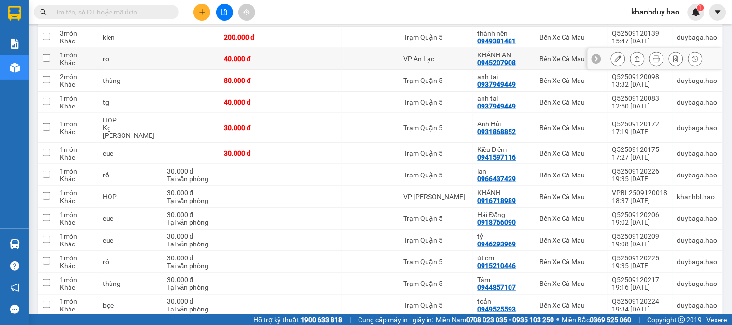
scroll to position [54, 0]
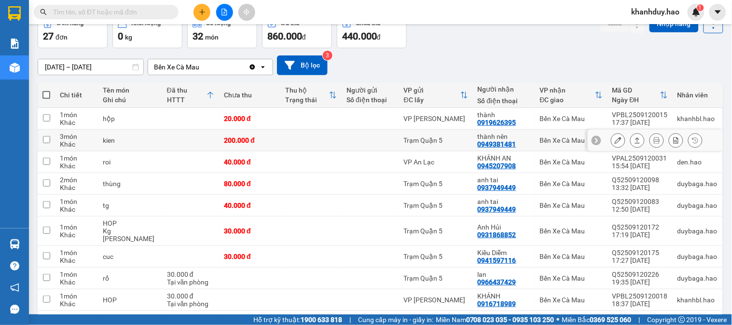
click at [635, 139] on icon at bounding box center [637, 141] width 5 height 6
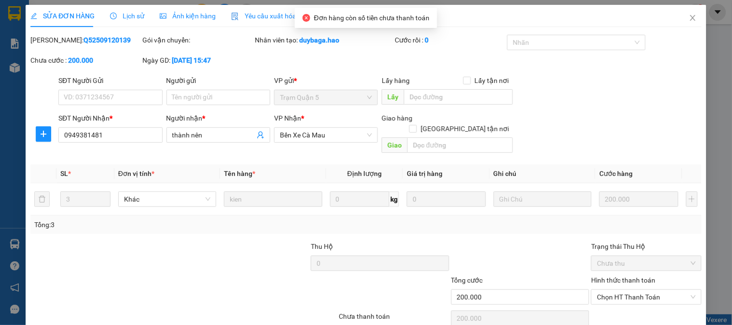
type input "0949381481"
type input "thành nên"
type input "200.000"
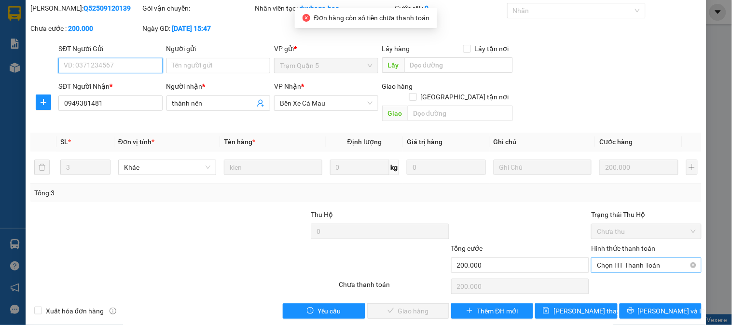
scroll to position [34, 0]
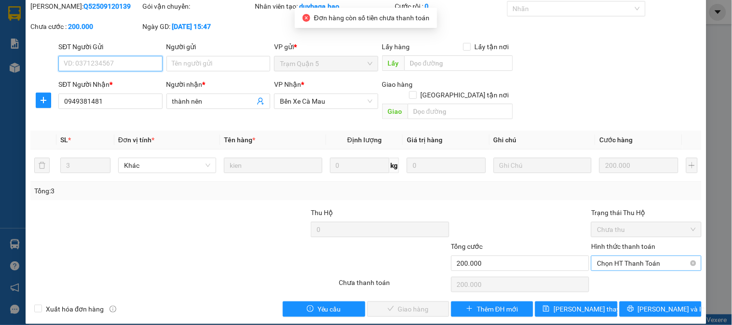
click at [625, 256] on span "Chọn HT Thanh Toán" at bounding box center [646, 263] width 98 height 14
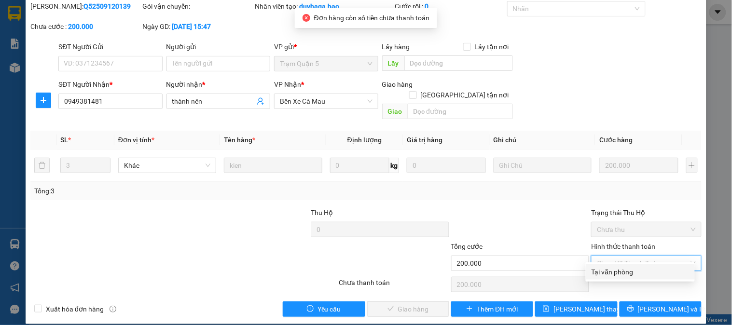
click at [613, 270] on div "Tại văn phòng" at bounding box center [641, 272] width 98 height 11
type input "0"
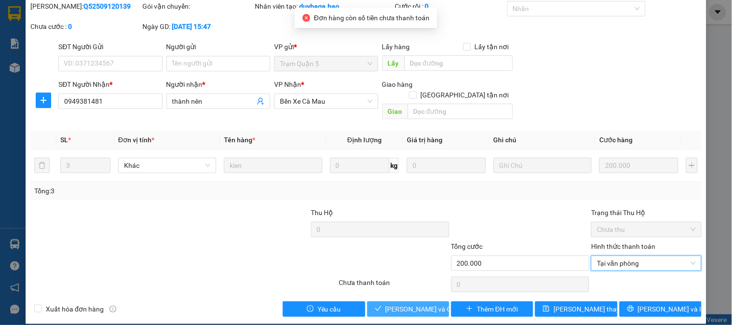
click at [394, 304] on span "[PERSON_NAME] và Giao hàng" at bounding box center [432, 309] width 93 height 11
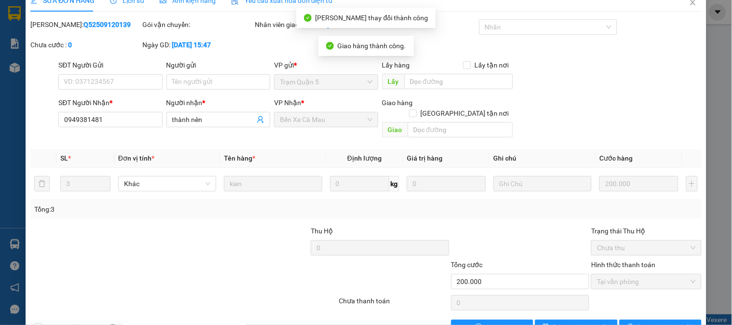
scroll to position [0, 0]
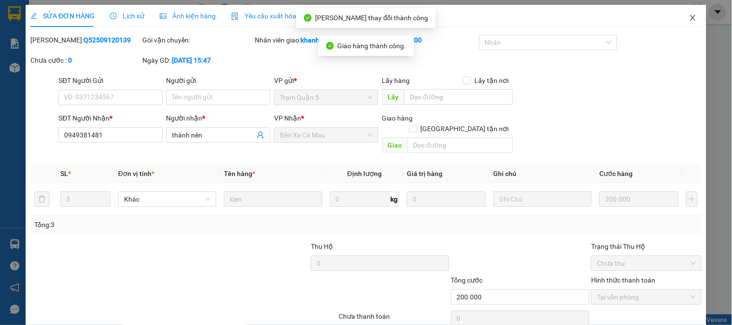
click at [691, 17] on span "Close" at bounding box center [693, 18] width 27 height 27
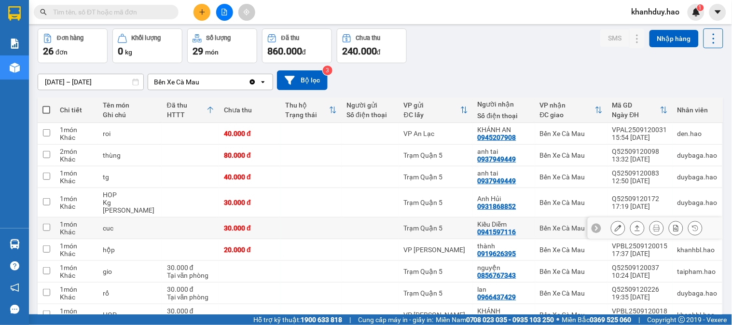
scroll to position [54, 0]
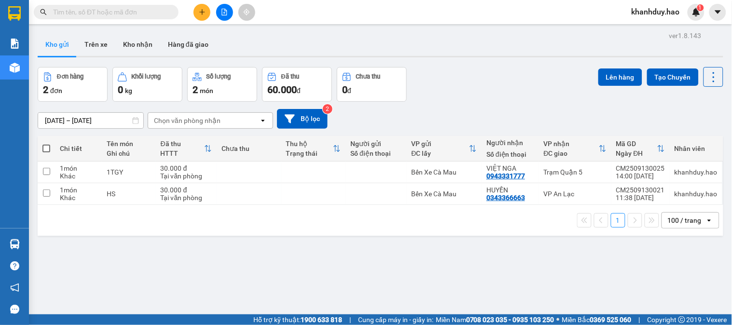
click at [199, 11] on icon "plus" at bounding box center [202, 12] width 7 height 7
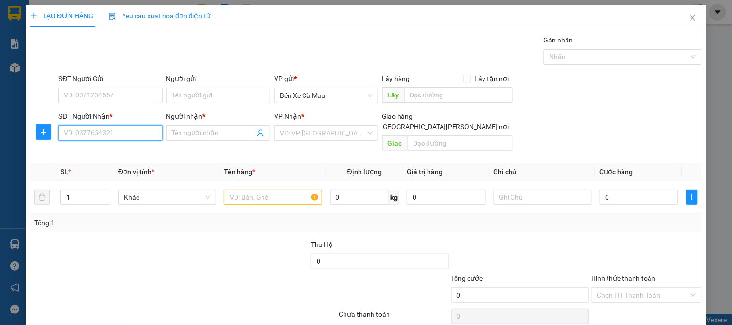
click at [105, 131] on input "SĐT Người Nhận *" at bounding box center [110, 133] width 104 height 15
click at [97, 146] on div "0947992259 - HÀO" at bounding box center [109, 152] width 103 height 15
type input "0947992259"
type input "HÀO"
type input "40.000"
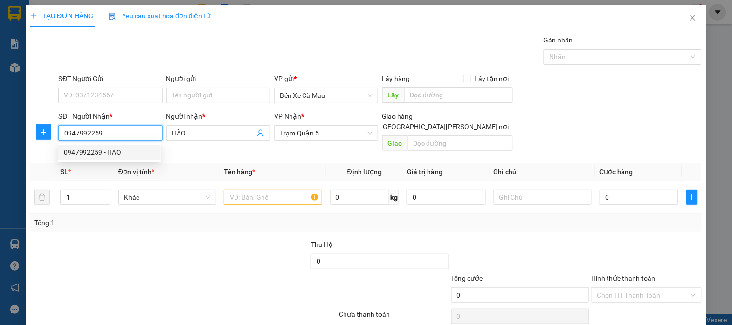
type input "40.000"
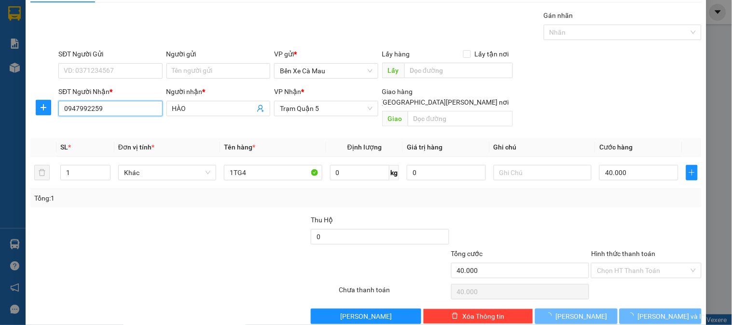
scroll to position [31, 0]
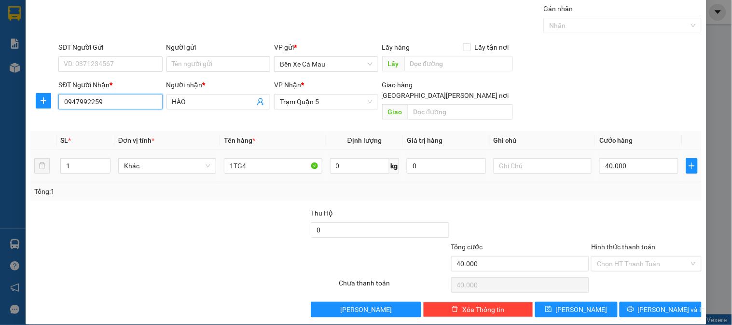
type input "0947992259"
click at [633, 163] on div "40.000" at bounding box center [639, 165] width 79 height 19
drag, startPoint x: 633, startPoint y: 133, endPoint x: 628, endPoint y: 151, distance: 18.4
click at [630, 135] on th "Cước hàng" at bounding box center [639, 140] width 87 height 19
click at [628, 158] on input "40.000" at bounding box center [639, 165] width 79 height 15
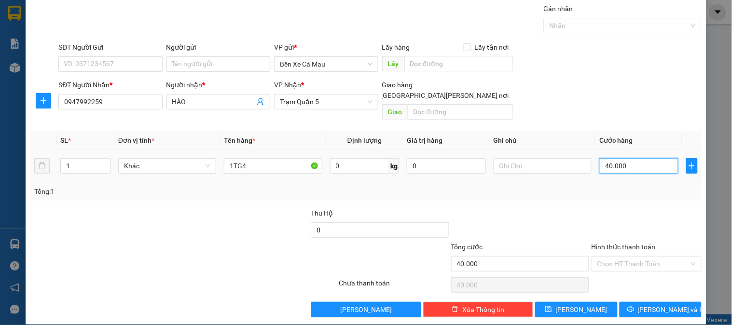
type input "0"
type input "003"
type input "3"
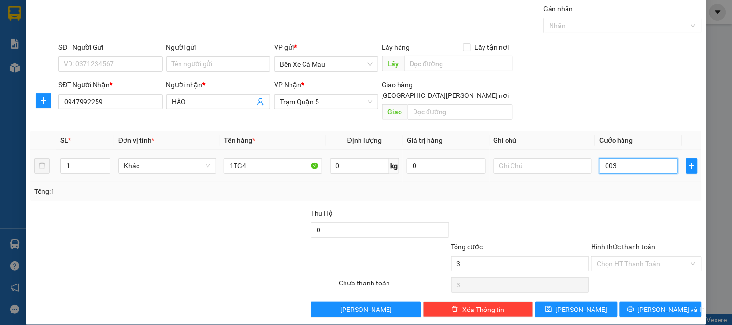
type input "30"
type input "0.030"
click at [643, 114] on div "Transit Pickup Surcharge Ids Transit Deliver Surcharge Ids Transit Deliver Surc…" at bounding box center [366, 160] width 672 height 314
type input "30.000"
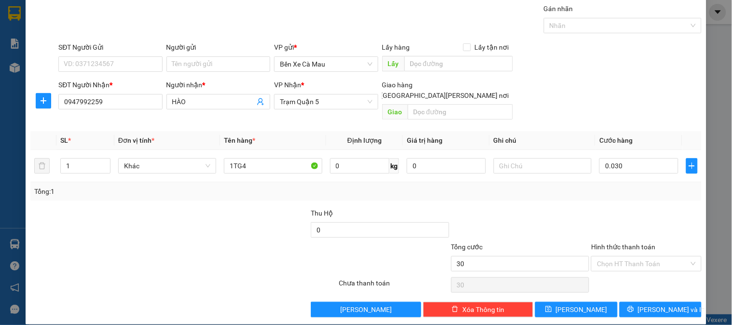
type input "30.000"
click at [650, 305] on span "[PERSON_NAME] và In" at bounding box center [672, 310] width 68 height 11
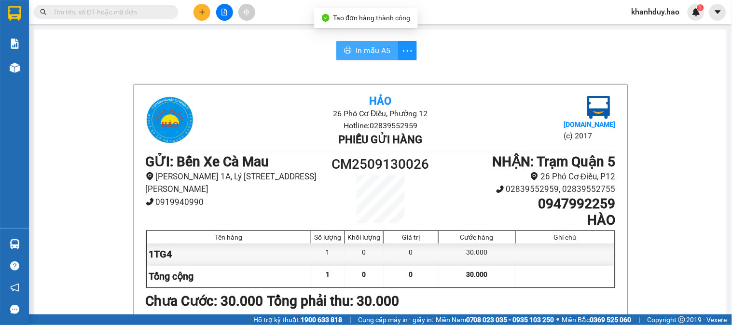
click at [364, 55] on span "In mẫu A5" at bounding box center [373, 50] width 35 height 12
click at [197, 16] on button at bounding box center [202, 12] width 17 height 17
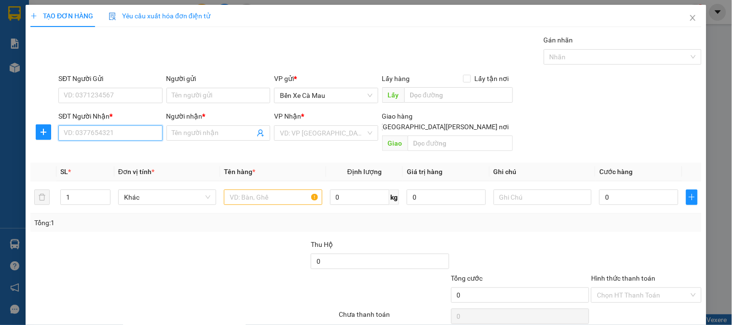
click at [117, 139] on input "SĐT Người Nhận *" at bounding box center [110, 133] width 104 height 15
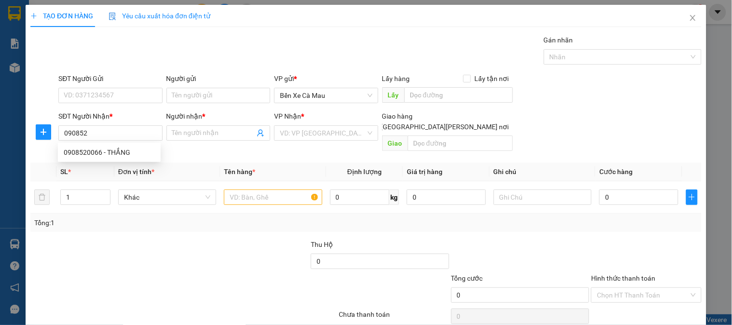
click at [108, 162] on div "0908520066 0908520066 - THẮNG" at bounding box center [109, 152] width 103 height 19
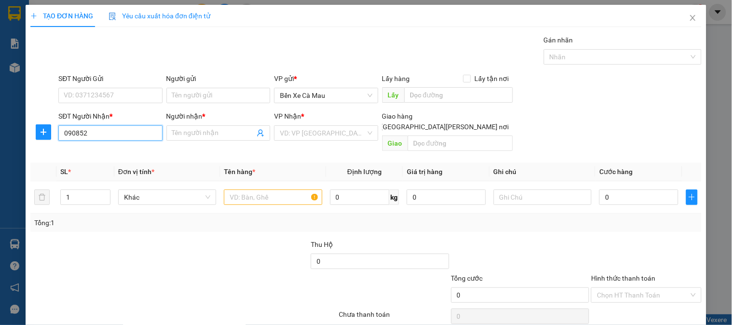
click at [131, 136] on input "090852" at bounding box center [110, 133] width 104 height 15
click at [128, 150] on div "0908520066 - THẮNG" at bounding box center [109, 152] width 91 height 11
type input "0908520066"
type input "THẮNG"
type input "150.000"
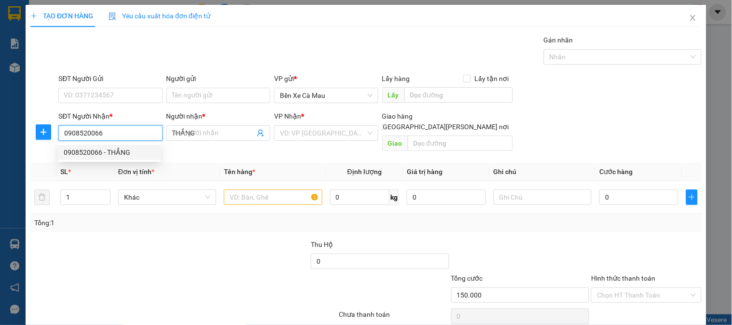
type input "150.000"
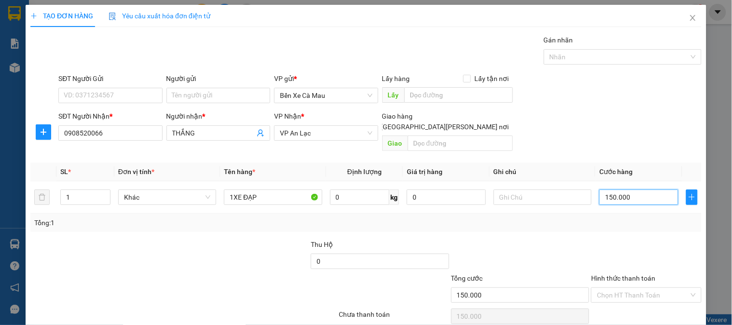
type input "0"
type input "004"
type input "4"
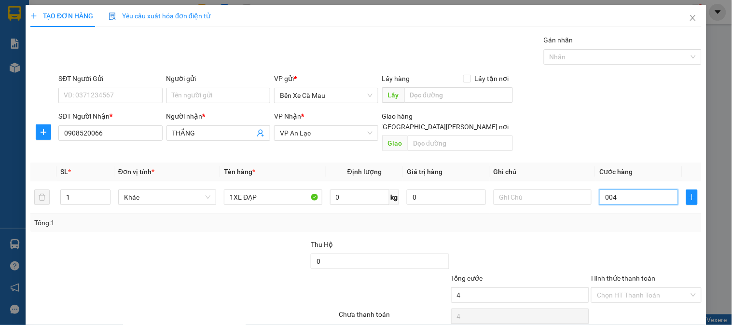
type input "40"
type input "0.040"
click at [628, 141] on div "SĐT Người Nhận * 0908520066 Người nhận * THẮNG VP Nhận * VP An Lạc Giao hàng Gi…" at bounding box center [379, 133] width 647 height 44
type input "40.000"
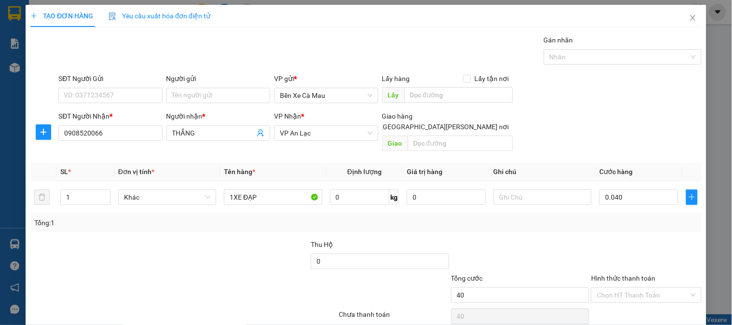
type input "40.000"
click at [271, 190] on input "1XE ĐẠP" at bounding box center [273, 197] width 98 height 15
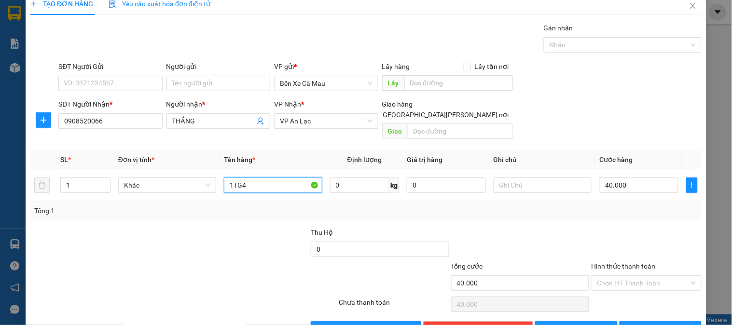
scroll to position [31, 0]
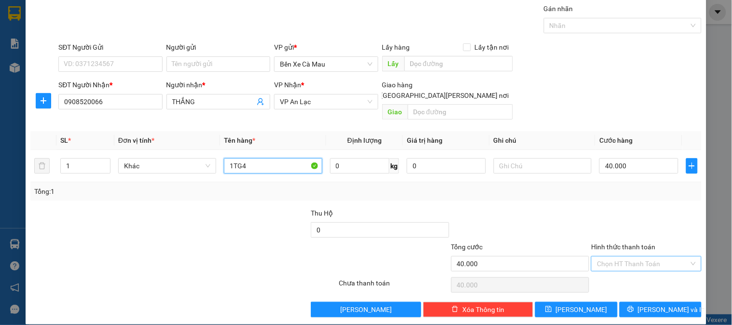
type input "1TG4"
click at [650, 259] on input "Hình thức thanh toán" at bounding box center [643, 264] width 92 height 14
click at [641, 274] on div "Tại văn phòng" at bounding box center [641, 273] width 98 height 11
type input "0"
click at [646, 302] on button "[PERSON_NAME] và In" at bounding box center [661, 309] width 82 height 15
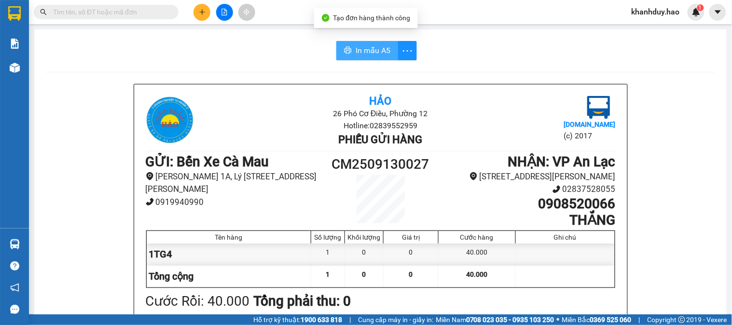
drag, startPoint x: 346, startPoint y: 55, endPoint x: 504, endPoint y: 84, distance: 160.7
click at [350, 55] on button "In mẫu A5" at bounding box center [368, 50] width 62 height 19
click at [122, 10] on input "text" at bounding box center [110, 12] width 114 height 11
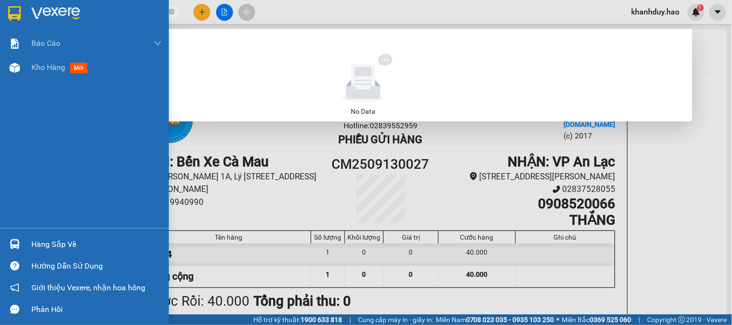
drag, startPoint x: 0, startPoint y: 207, endPoint x: 11, endPoint y: 205, distance: 11.2
click at [8, 206] on div "Báo cáo BC tiền công nợ Báo cáo dòng tiền (trưởng trạm) Doanh số tạo đơn theo V…" at bounding box center [84, 129] width 169 height 197
click at [43, 74] on div "Kho hàng mới" at bounding box center [96, 68] width 130 height 24
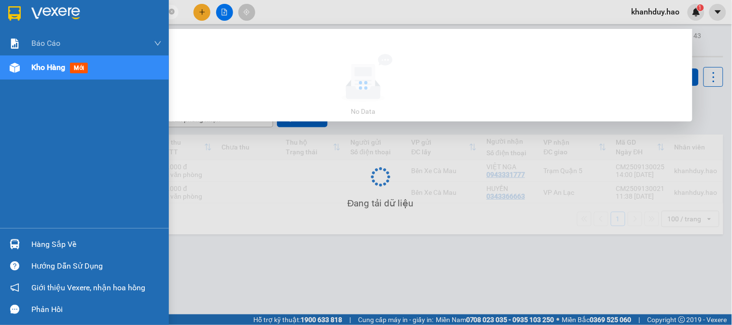
click at [43, 74] on div "Kho hàng mới" at bounding box center [96, 68] width 130 height 24
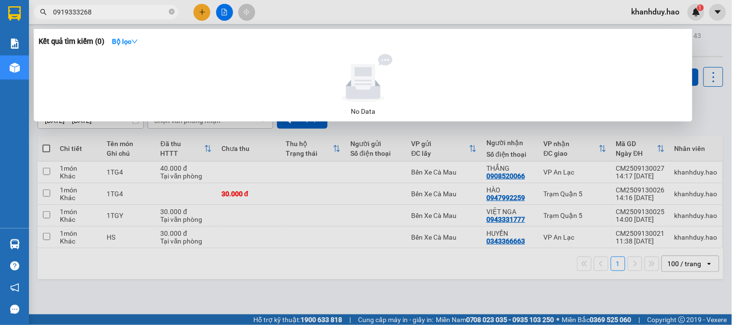
click at [330, 283] on div at bounding box center [366, 162] width 732 height 325
click at [78, 11] on input "0919333268" at bounding box center [110, 12] width 114 height 11
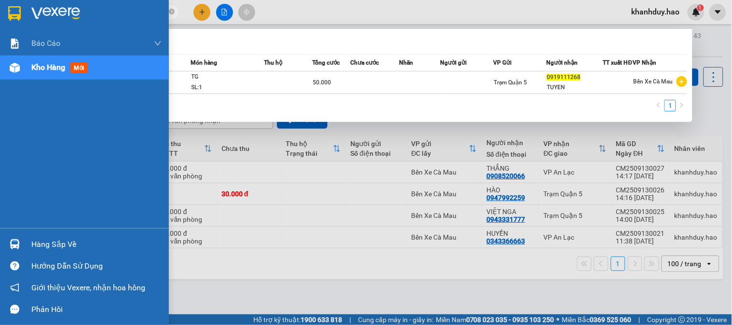
drag, startPoint x: 123, startPoint y: 10, endPoint x: 8, endPoint y: 14, distance: 114.5
click at [8, 14] on section "Kết quả tìm kiếm ( 1 ) Bộ lọc Mã ĐH Trạng thái Món hàng Thu hộ Tổng cước Chưa c…" at bounding box center [366, 162] width 732 height 325
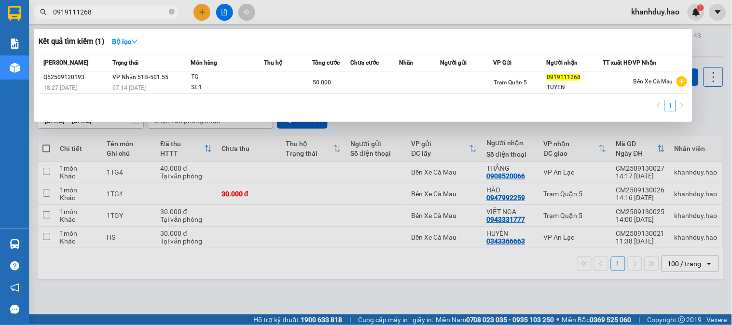
type input "0919111268"
click at [205, 16] on div at bounding box center [366, 162] width 732 height 325
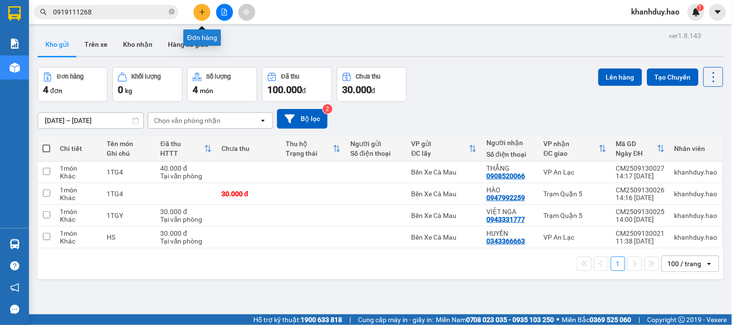
click at [203, 12] on icon "plus" at bounding box center [201, 12] width 5 height 0
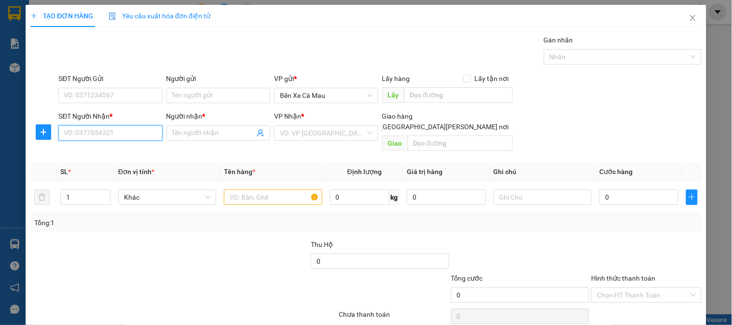
click at [134, 138] on input "SĐT Người Nhận *" at bounding box center [110, 133] width 104 height 15
type input "0919299992"
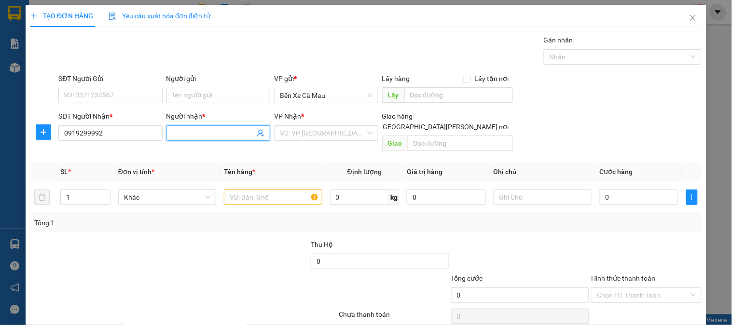
click at [198, 128] on input "Người nhận *" at bounding box center [213, 133] width 83 height 11
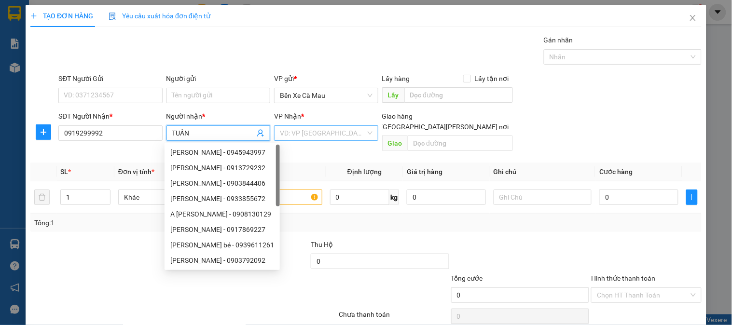
type input "TUẤN"
click at [306, 132] on input "search" at bounding box center [322, 133] width 85 height 14
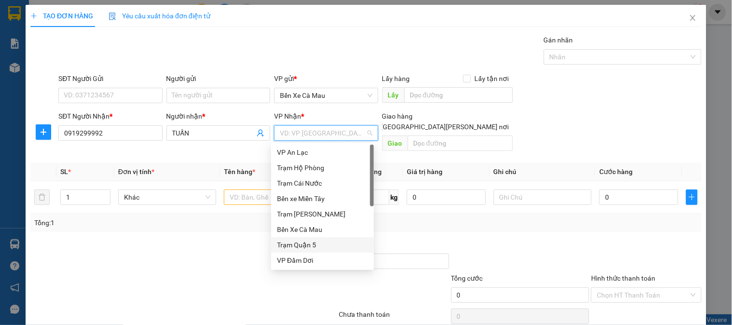
drag, startPoint x: 315, startPoint y: 241, endPoint x: 293, endPoint y: 204, distance: 43.5
click at [313, 241] on div "Trạm Quận 5" at bounding box center [322, 245] width 91 height 11
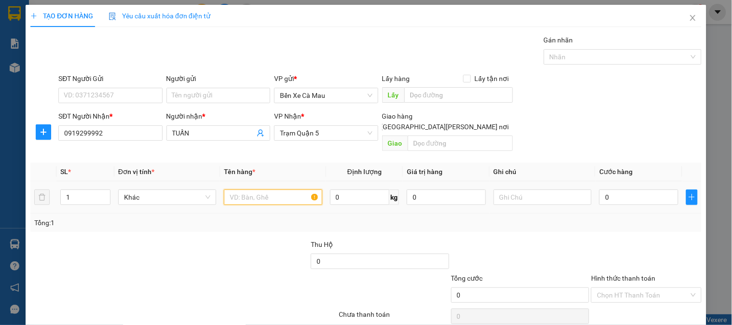
click at [267, 190] on input "text" at bounding box center [273, 197] width 98 height 15
type input "1TGY"
click at [620, 192] on input "0" at bounding box center [639, 197] width 79 height 15
type input "3"
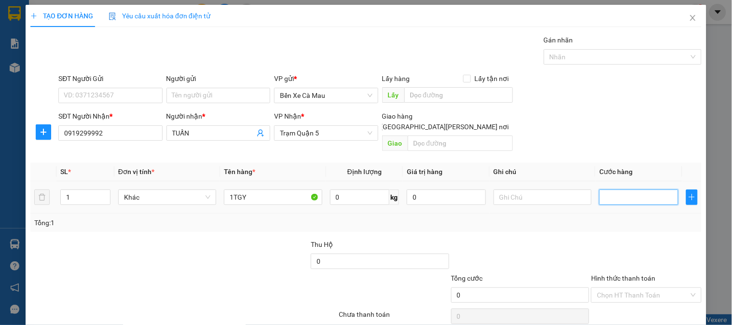
type input "3"
type input "30"
click at [684, 119] on div "SĐT Người Nhận * 0919299992 Người nhận * TUẤN VP Nhận * Trạm Quận 5 Giao hàng G…" at bounding box center [379, 133] width 647 height 44
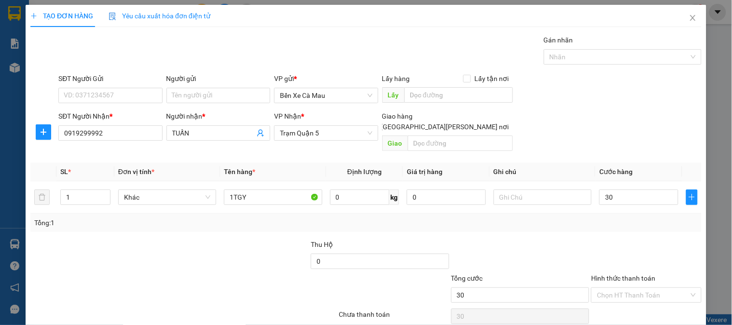
type input "30.000"
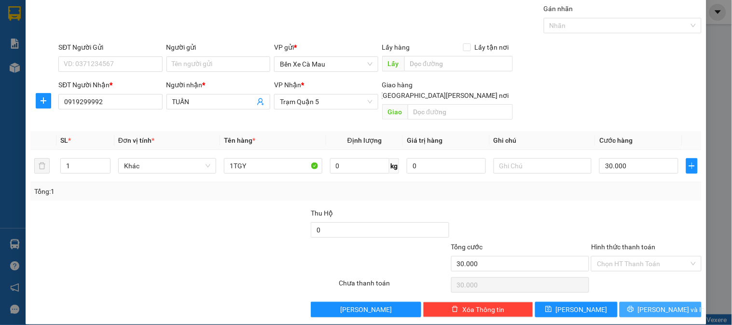
click at [647, 305] on span "[PERSON_NAME] và In" at bounding box center [672, 310] width 68 height 11
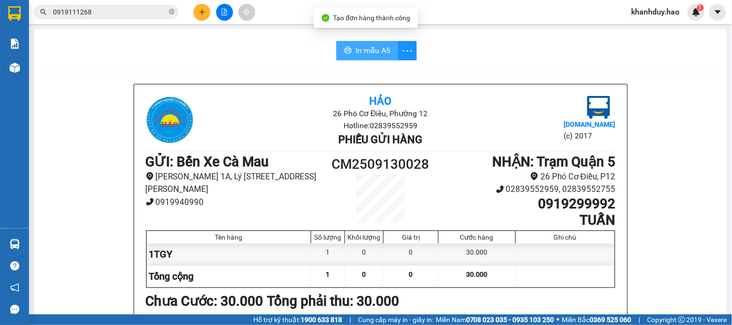
click at [354, 58] on button "In mẫu A5" at bounding box center [368, 50] width 62 height 19
click at [209, 18] on div at bounding box center [224, 12] width 72 height 17
click at [198, 11] on button at bounding box center [202, 12] width 17 height 17
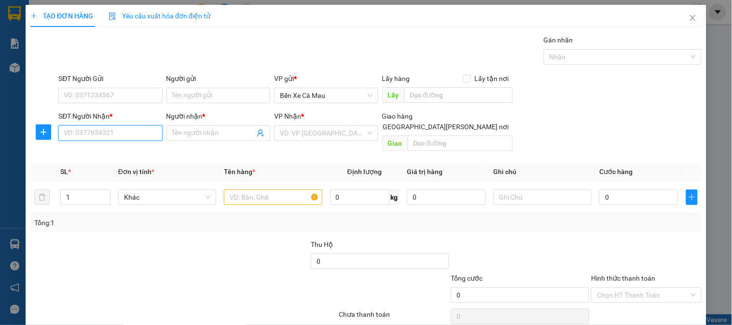
click at [94, 138] on input "SĐT Người Nhận *" at bounding box center [110, 133] width 104 height 15
drag, startPoint x: 128, startPoint y: 151, endPoint x: 235, endPoint y: 155, distance: 106.8
click at [128, 151] on div "0827661188 - thành" at bounding box center [111, 152] width 95 height 11
type input "0827661188"
type input "thành"
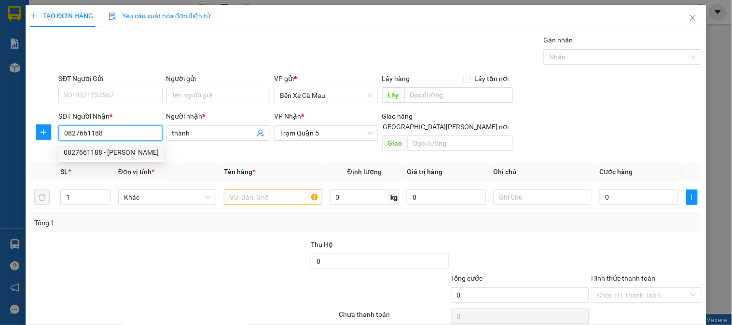
type input "50.000"
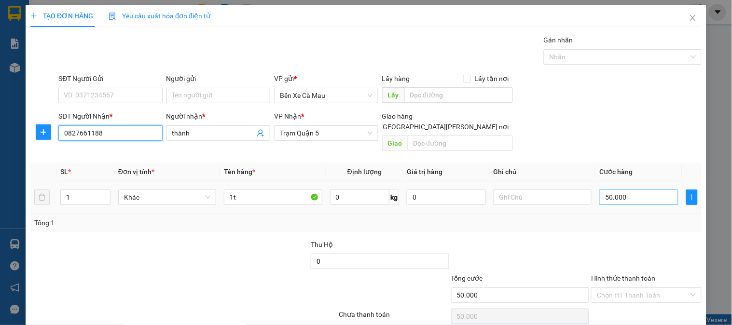
type input "0827661188"
click at [619, 190] on input "50.000" at bounding box center [639, 197] width 79 height 15
type input "0"
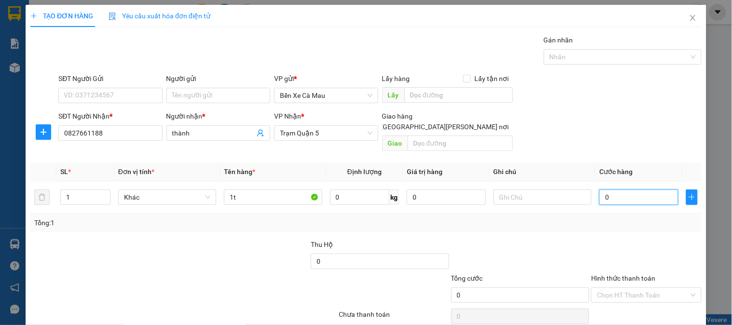
type input "8"
type input "008"
type input "80"
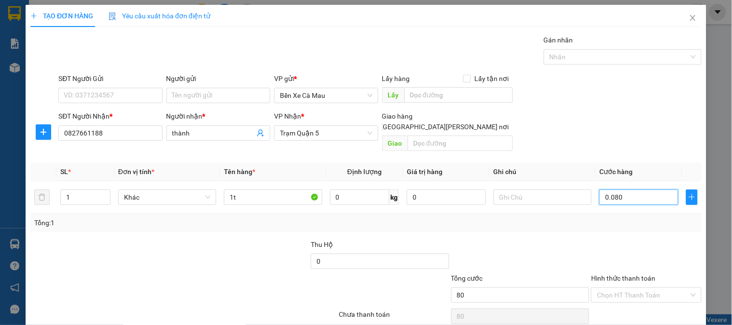
type input "0.080"
type input "80.000"
click at [626, 136] on div "SĐT Người Nhận * 0827661188 Người nhận * thành VP Nhận * Trạm Quận 5 Giao hàng …" at bounding box center [379, 133] width 647 height 44
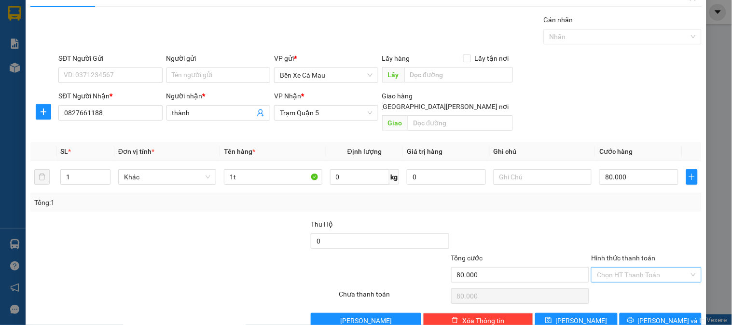
scroll to position [31, 0]
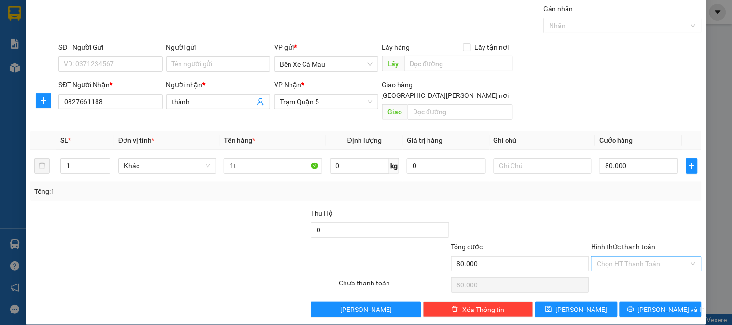
click at [635, 257] on input "Hình thức thanh toán" at bounding box center [643, 264] width 92 height 14
drag, startPoint x: 635, startPoint y: 272, endPoint x: 635, endPoint y: 280, distance: 8.2
click at [635, 274] on div "Tại văn phòng" at bounding box center [641, 273] width 98 height 11
type input "0"
click at [634, 306] on icon "printer" at bounding box center [631, 309] width 7 height 7
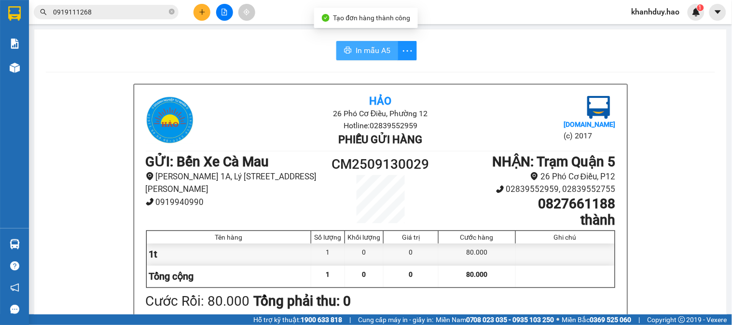
click at [379, 50] on span "In mẫu A5" at bounding box center [373, 50] width 35 height 12
